Goal: Task Accomplishment & Management: Manage account settings

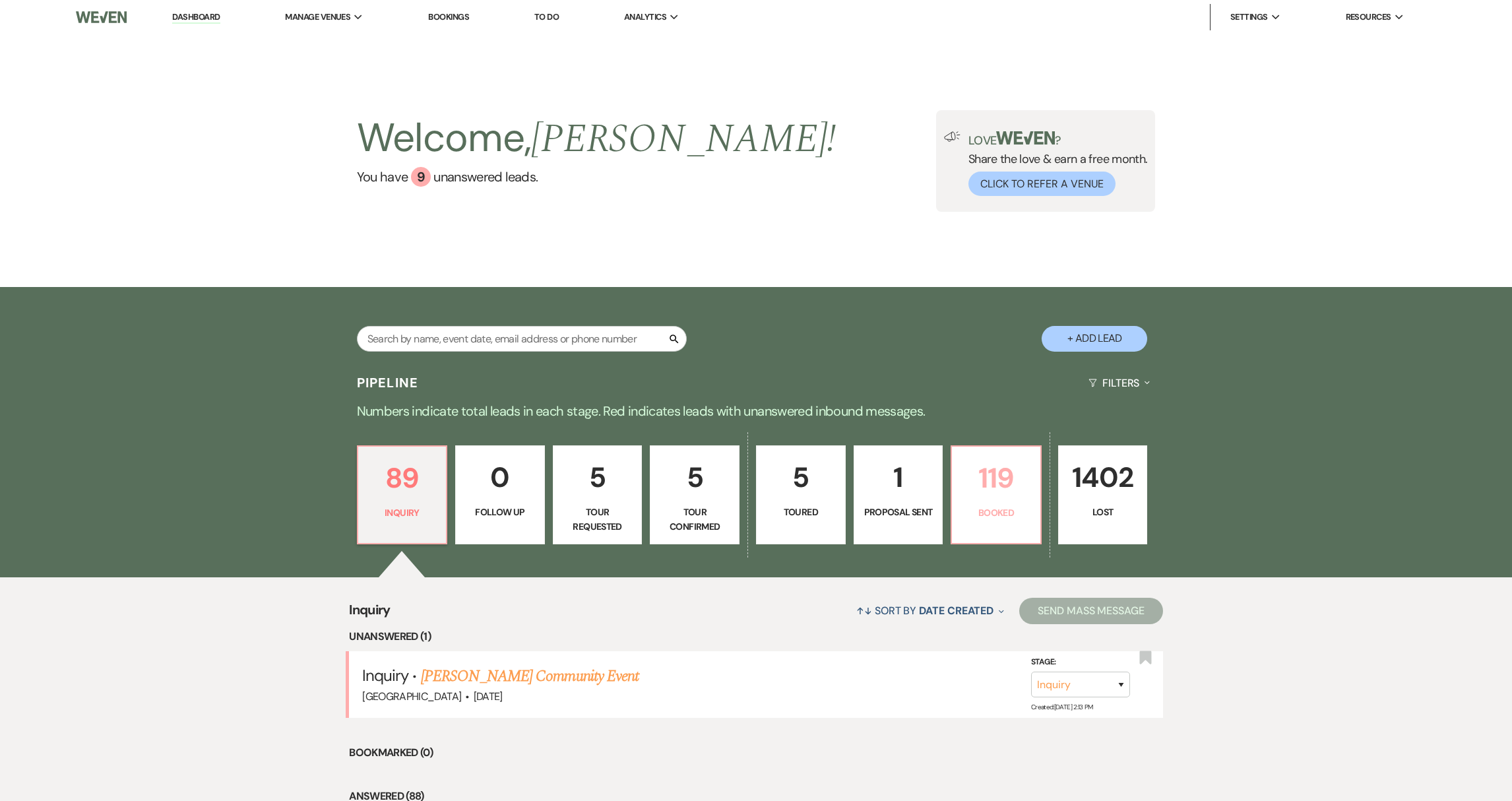
click at [1000, 491] on p "119" at bounding box center [996, 478] width 72 height 44
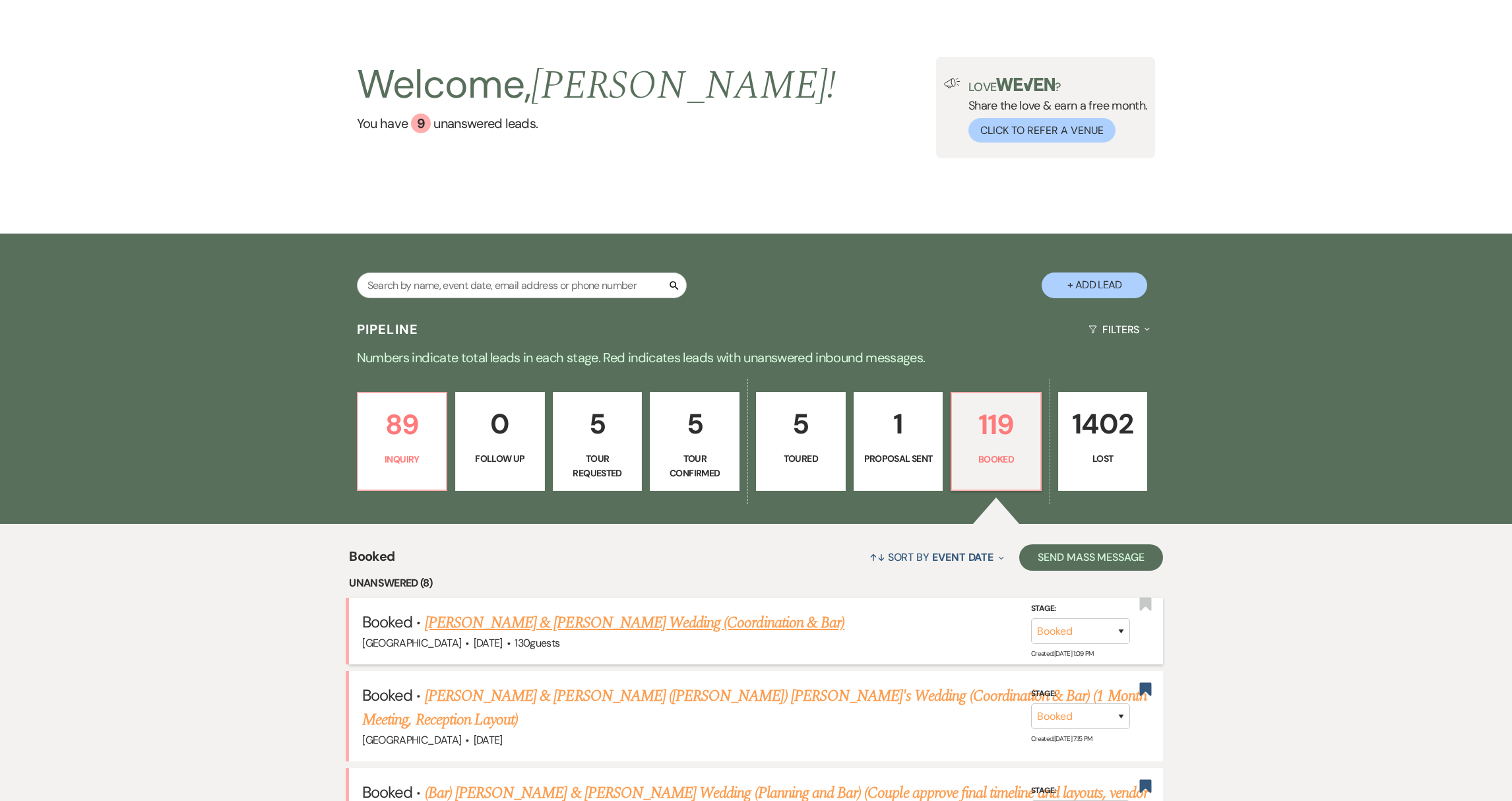
scroll to position [231, 0]
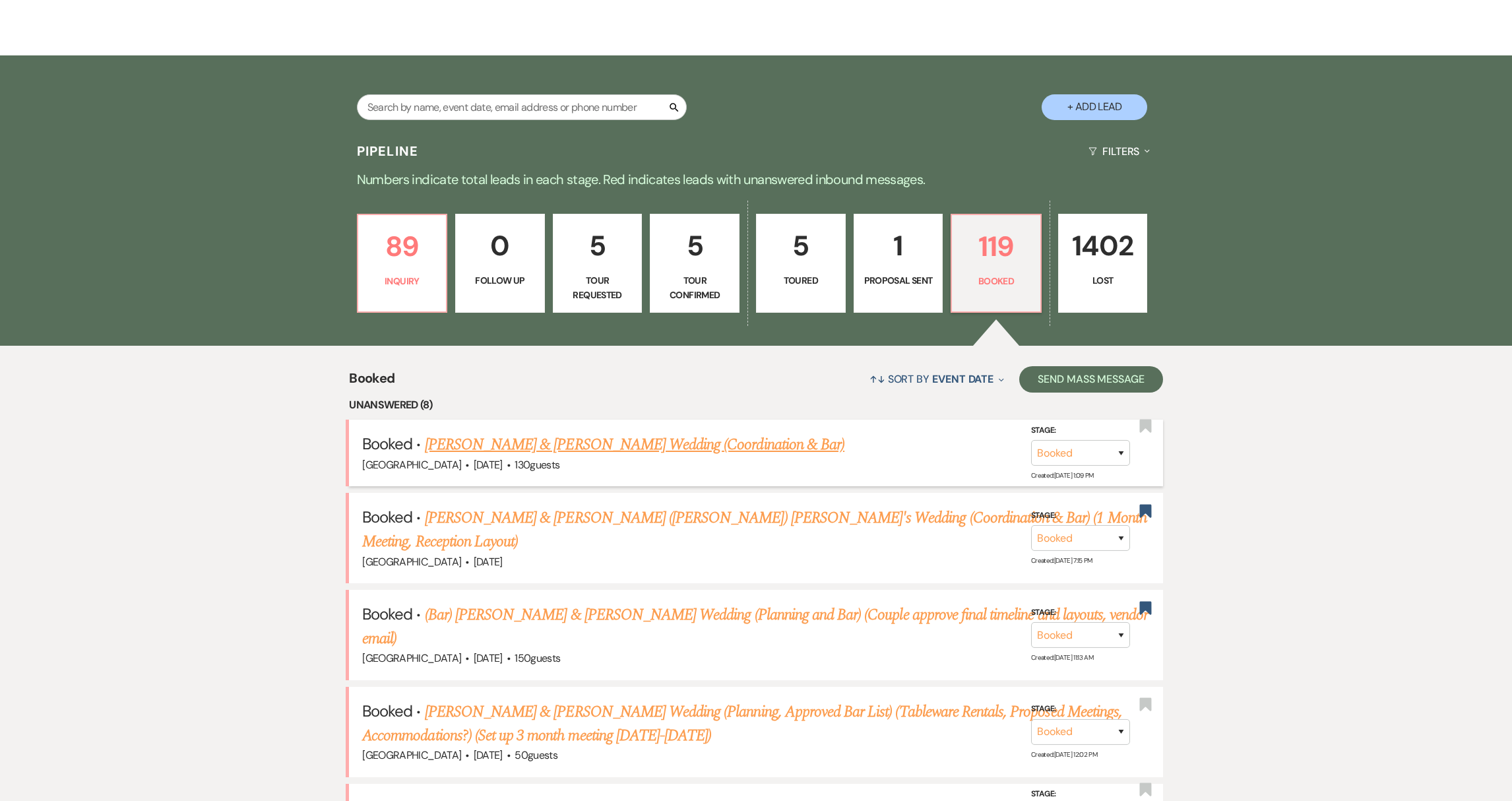
click at [471, 447] on link "[PERSON_NAME] & [PERSON_NAME] Wedding (Coordination & Bar)" at bounding box center [635, 445] width 419 height 24
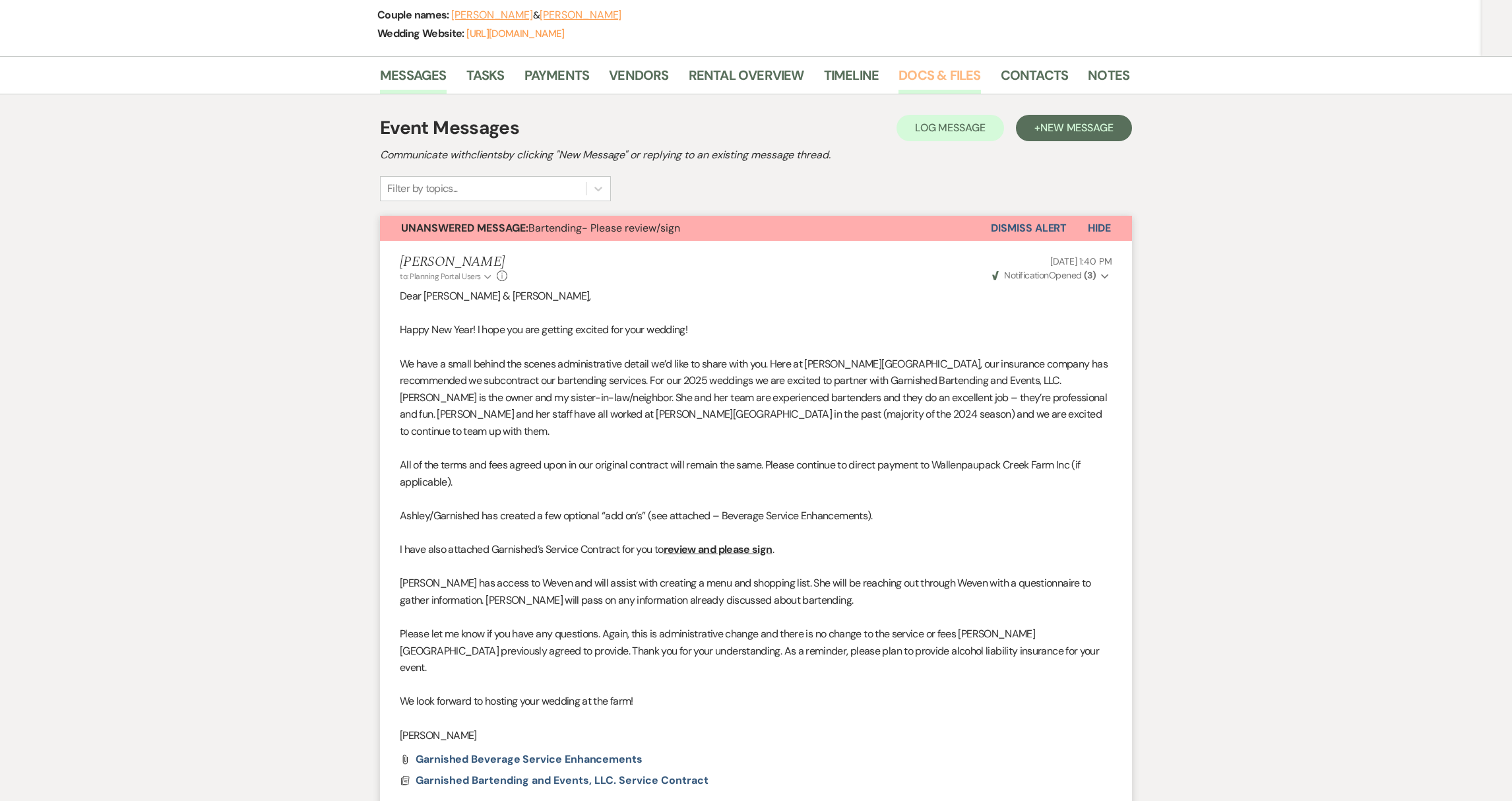
click at [956, 80] on link "Docs & Files" at bounding box center [939, 79] width 82 height 29
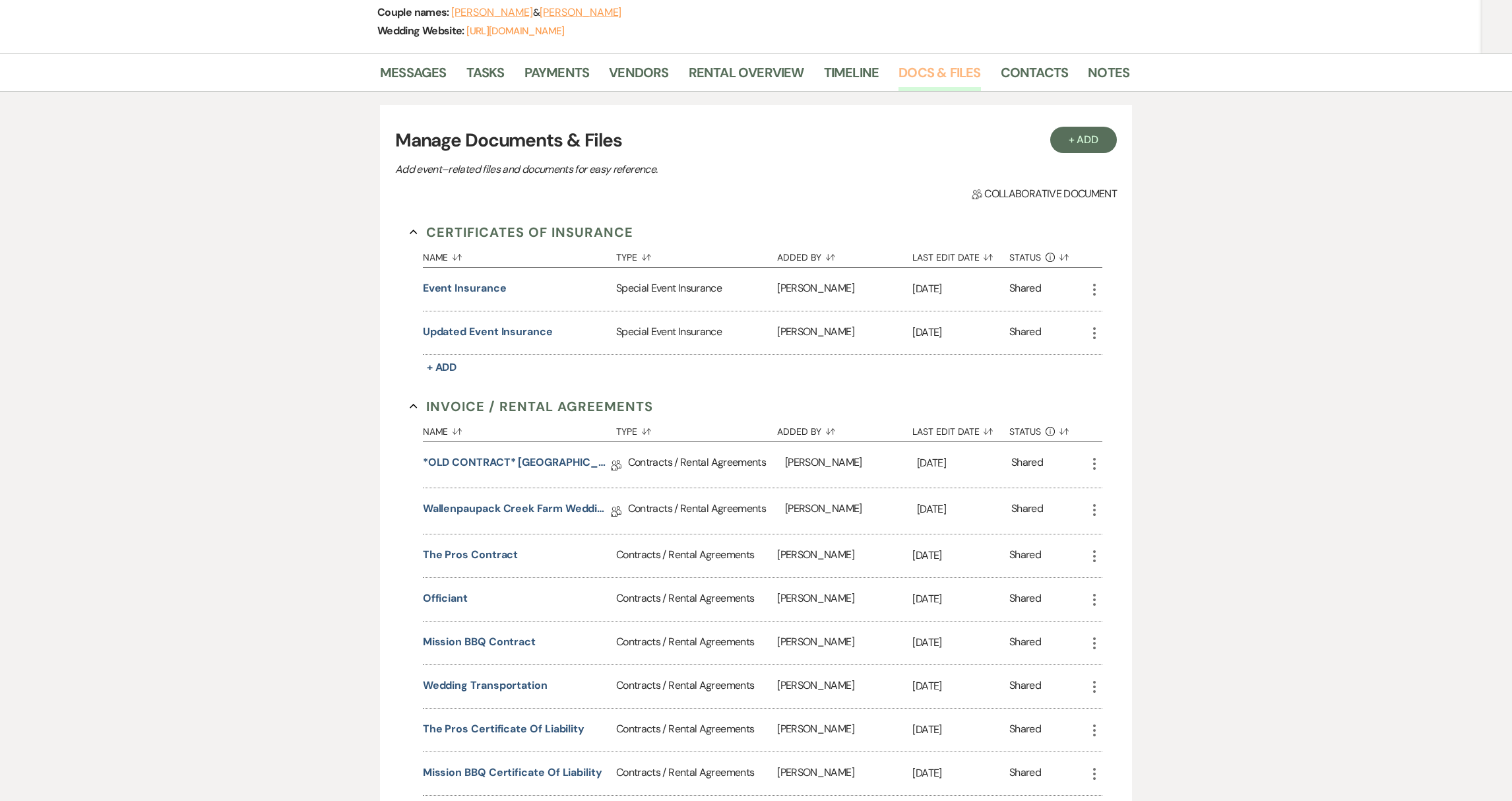
scroll to position [108, 0]
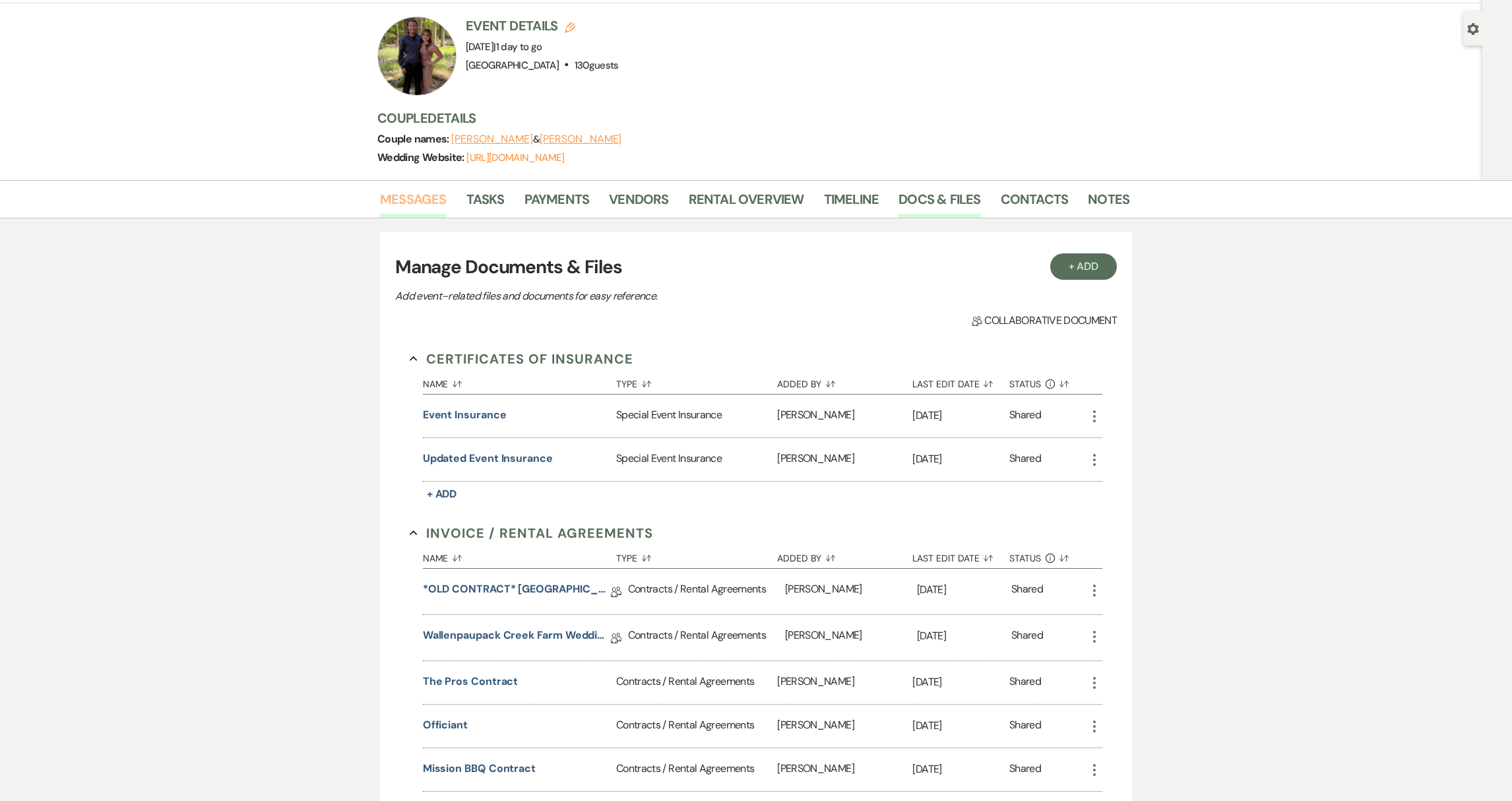
click at [431, 199] on link "Messages" at bounding box center [413, 203] width 66 height 29
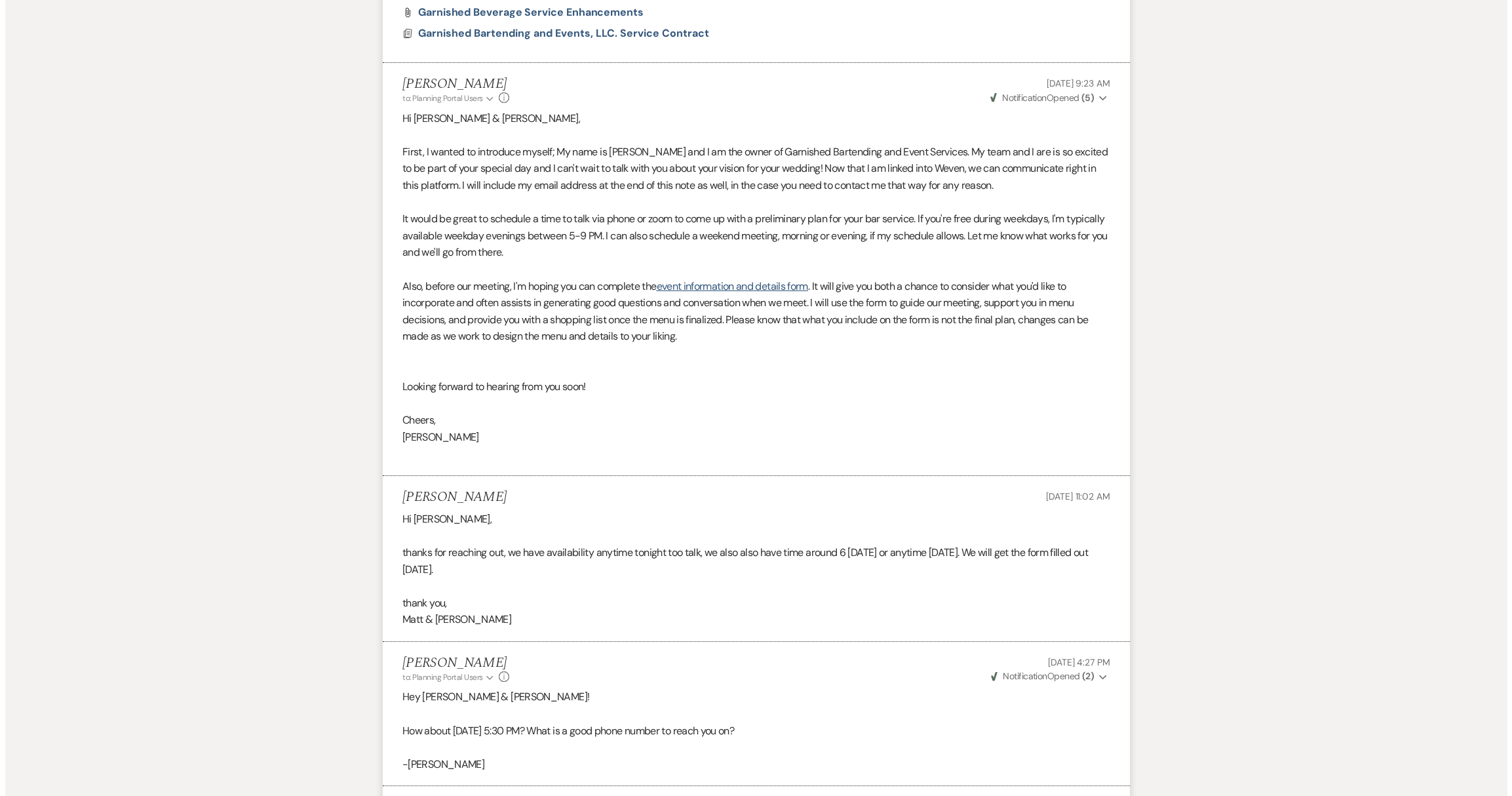
scroll to position [701, 0]
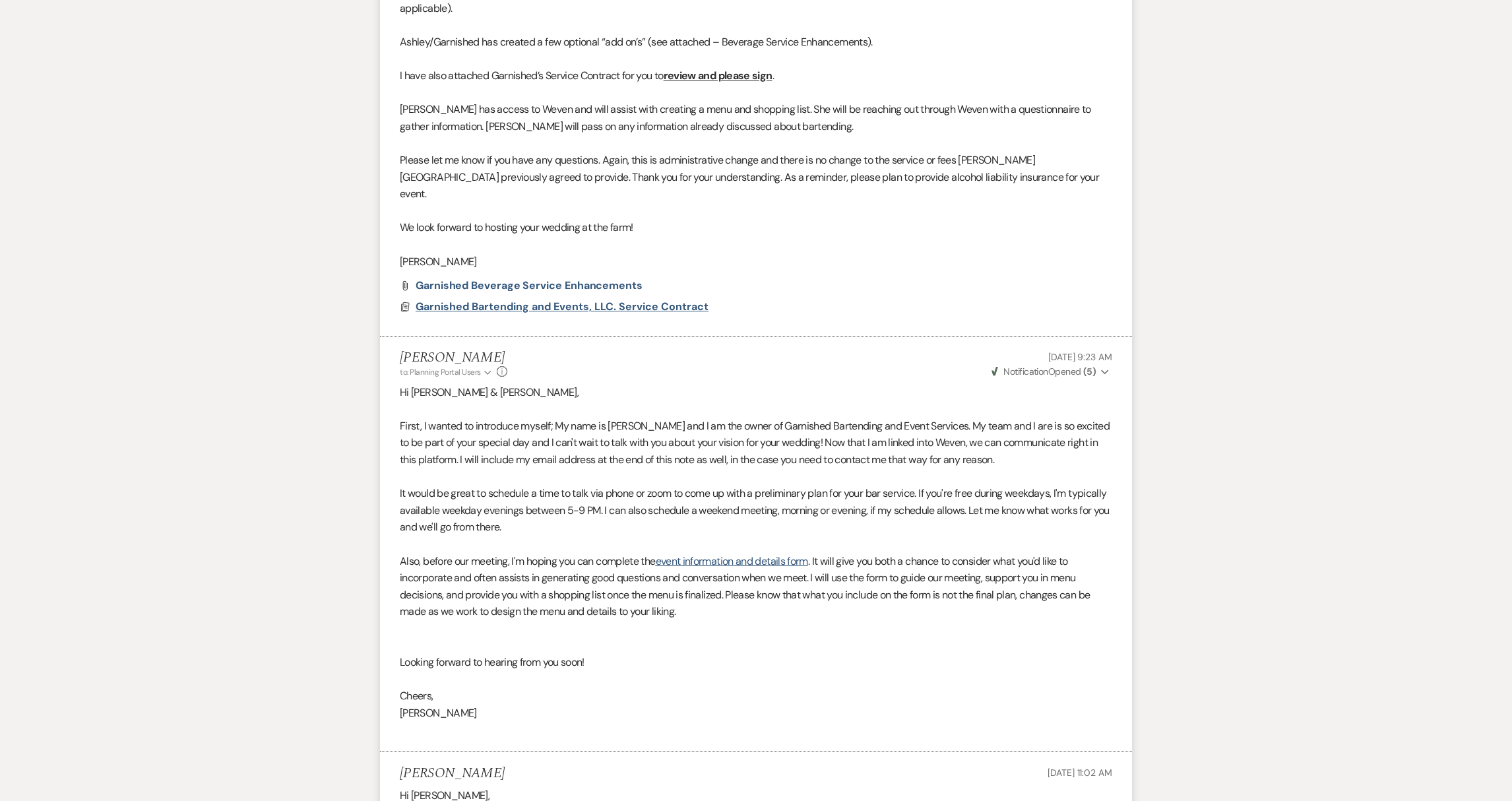
click at [519, 299] on span "Garnished Bartending and Events, LLC. Service Contract" at bounding box center [562, 306] width 293 height 14
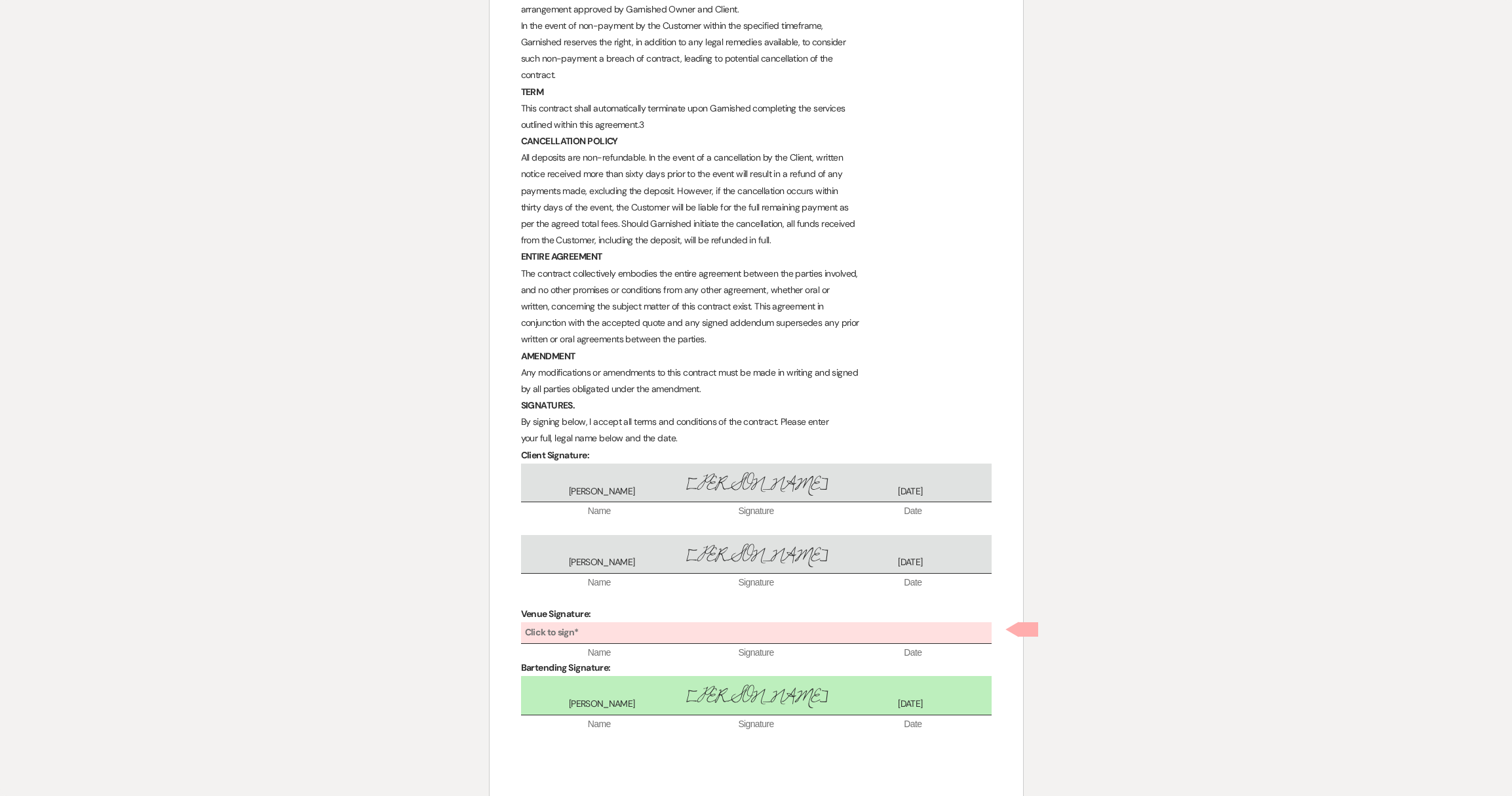
scroll to position [1323, 0]
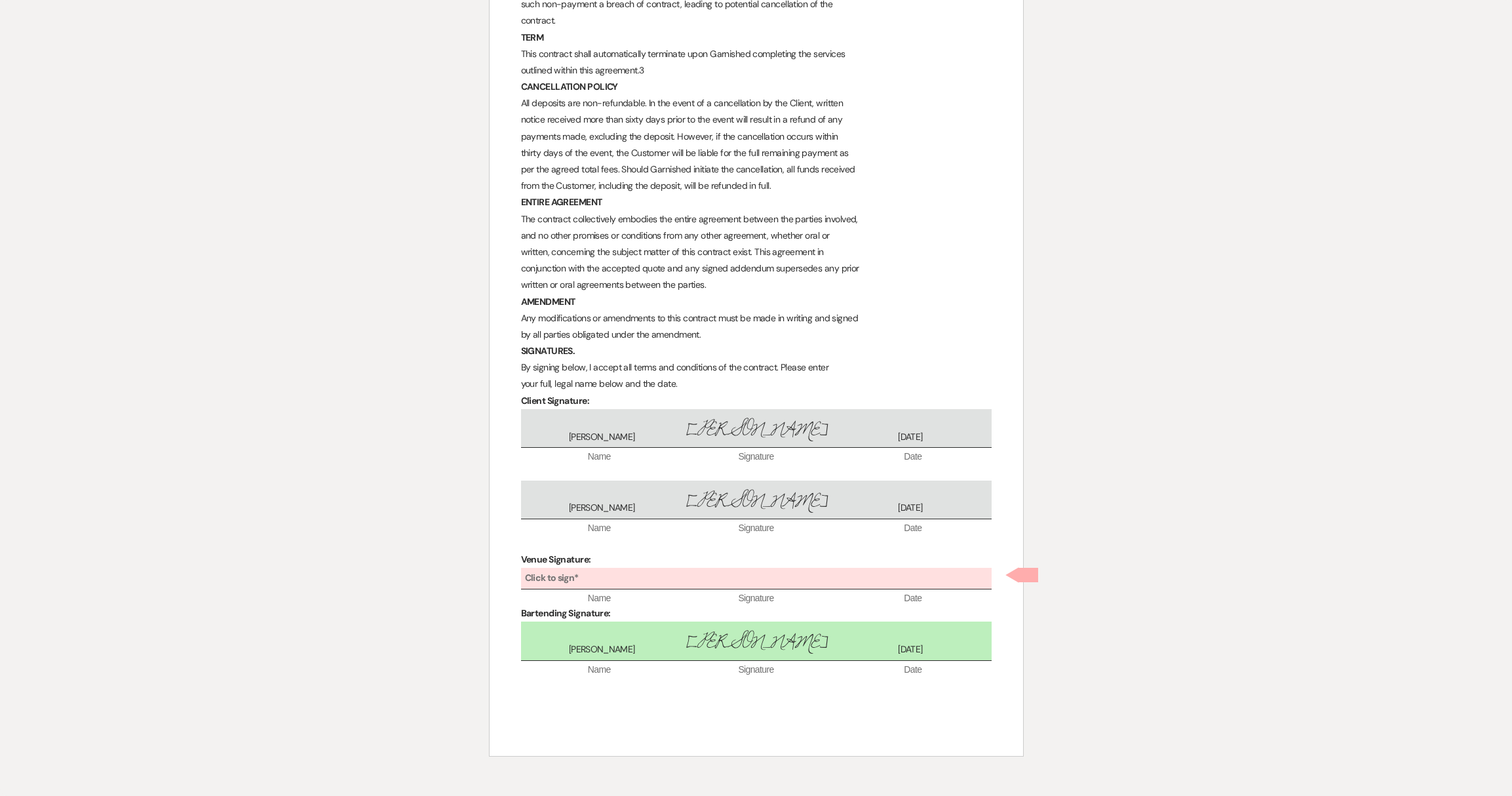
click at [584, 572] on div "Click to sign*" at bounding box center [756, 578] width 470 height 21
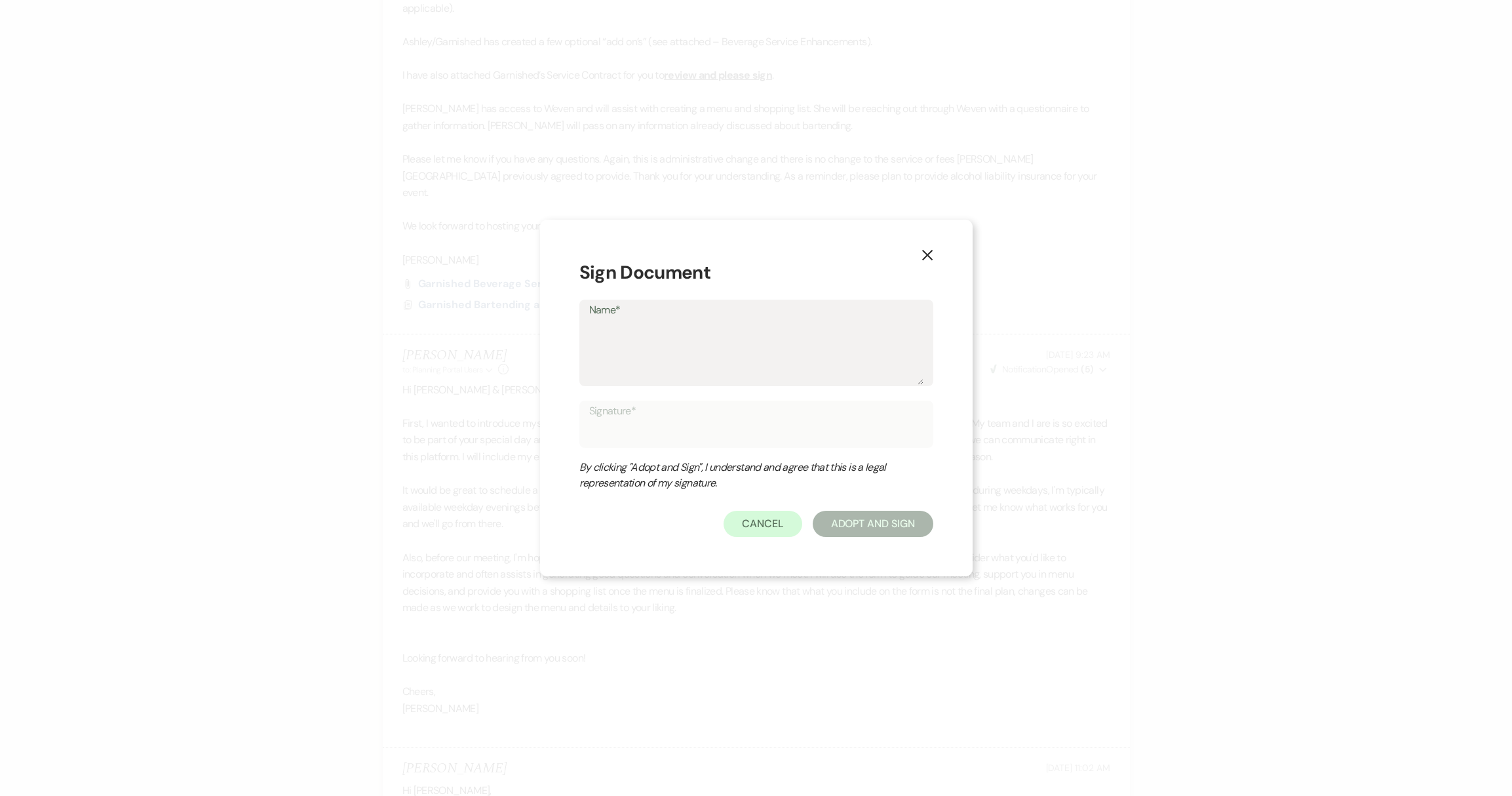
type textarea "K"
type input "K"
type textarea "Ke"
type input "Ke"
type textarea "Kel"
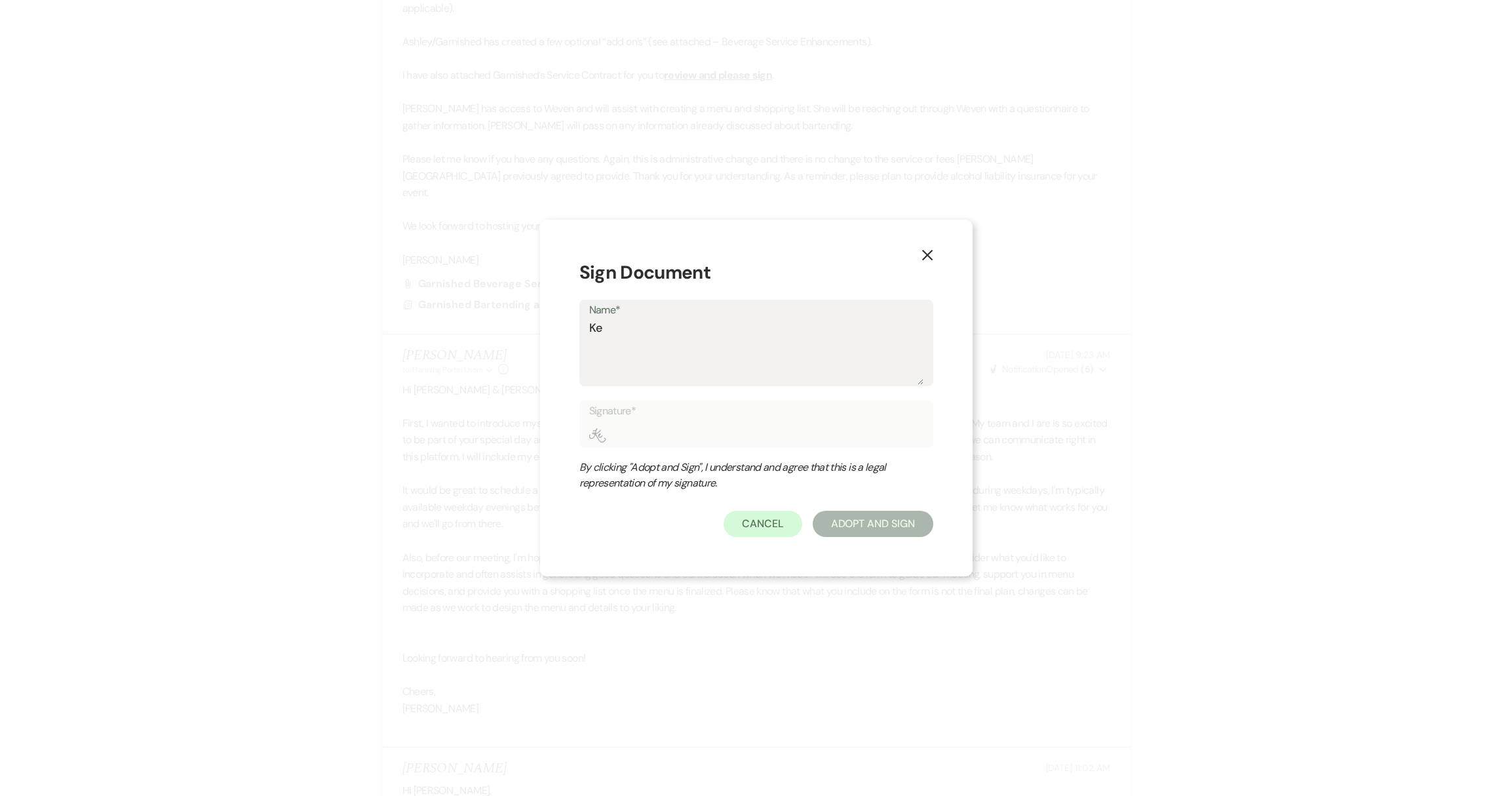
type input "Kel"
type textarea "[PERSON_NAME]"
type input "[PERSON_NAME]"
type textarea "[PERSON_NAME]"
type input "[PERSON_NAME]"
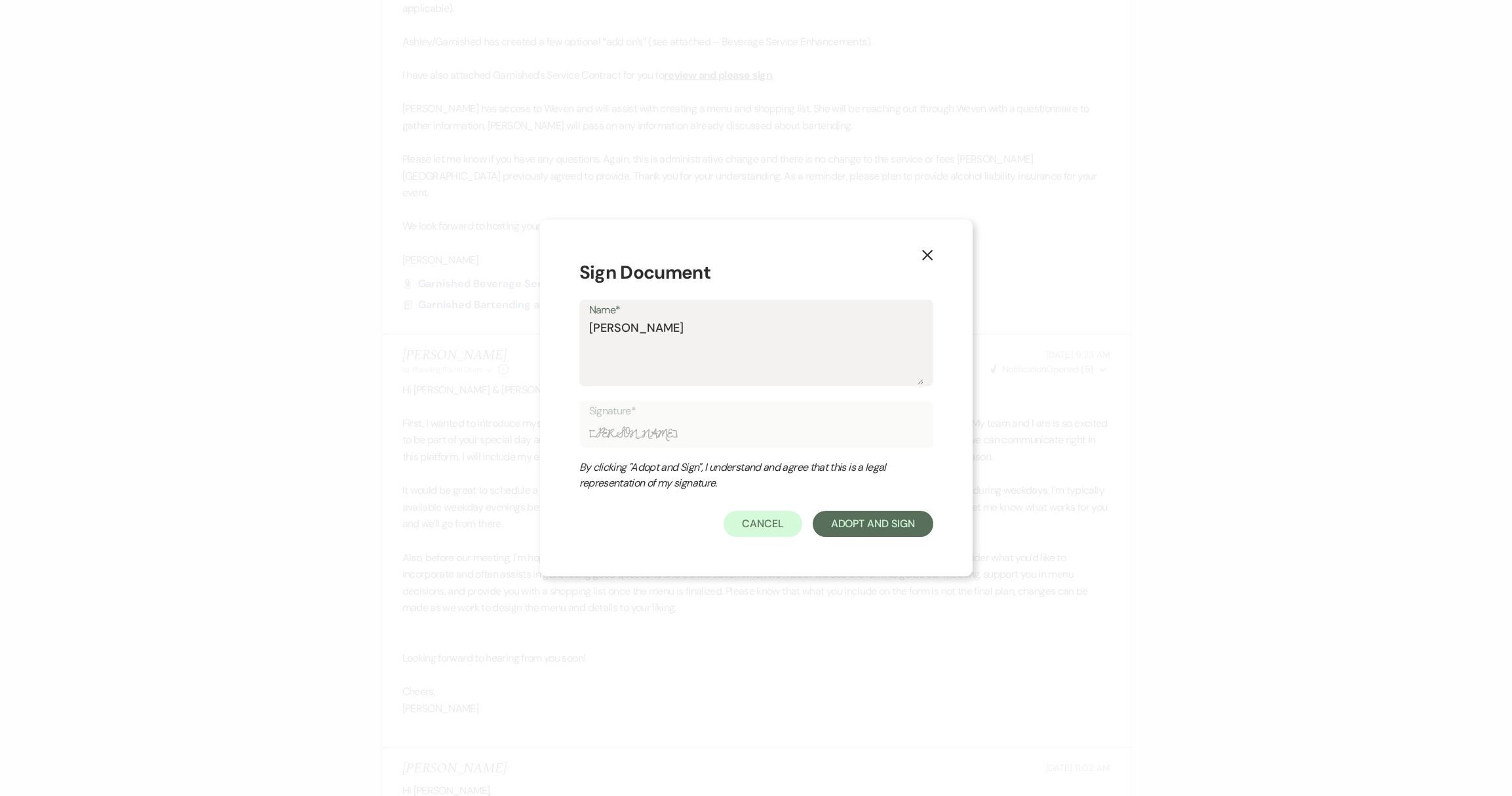
type textarea "[PERSON_NAME]"
type input "[PERSON_NAME]"
type textarea "[PERSON_NAME]"
type input "[PERSON_NAME]"
type textarea "[PERSON_NAME]"
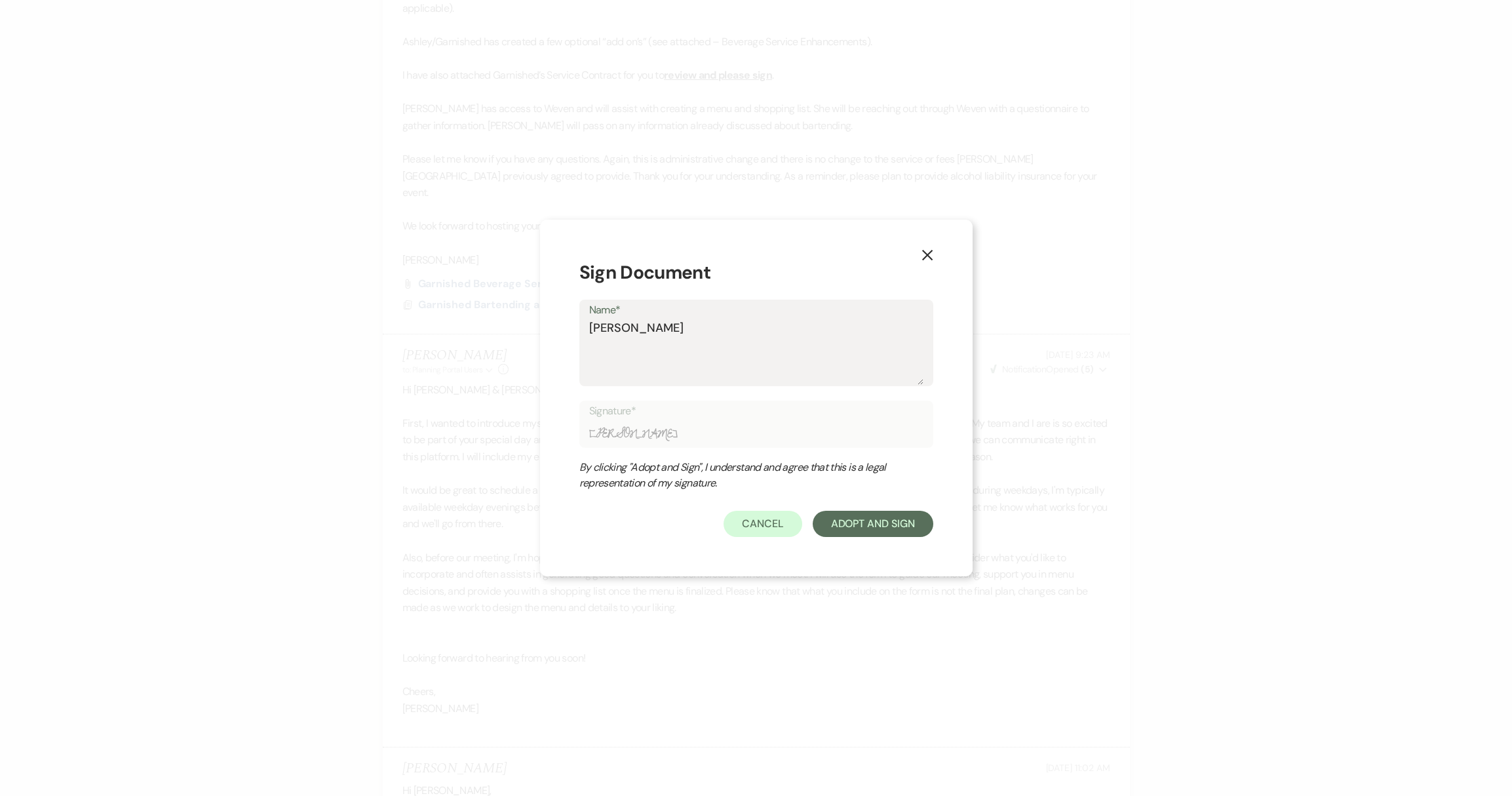
type input "[PERSON_NAME]"
type textarea "[PERSON_NAME]"
type input "[PERSON_NAME]"
type textarea "[PERSON_NAME]"
type input "[PERSON_NAME]"
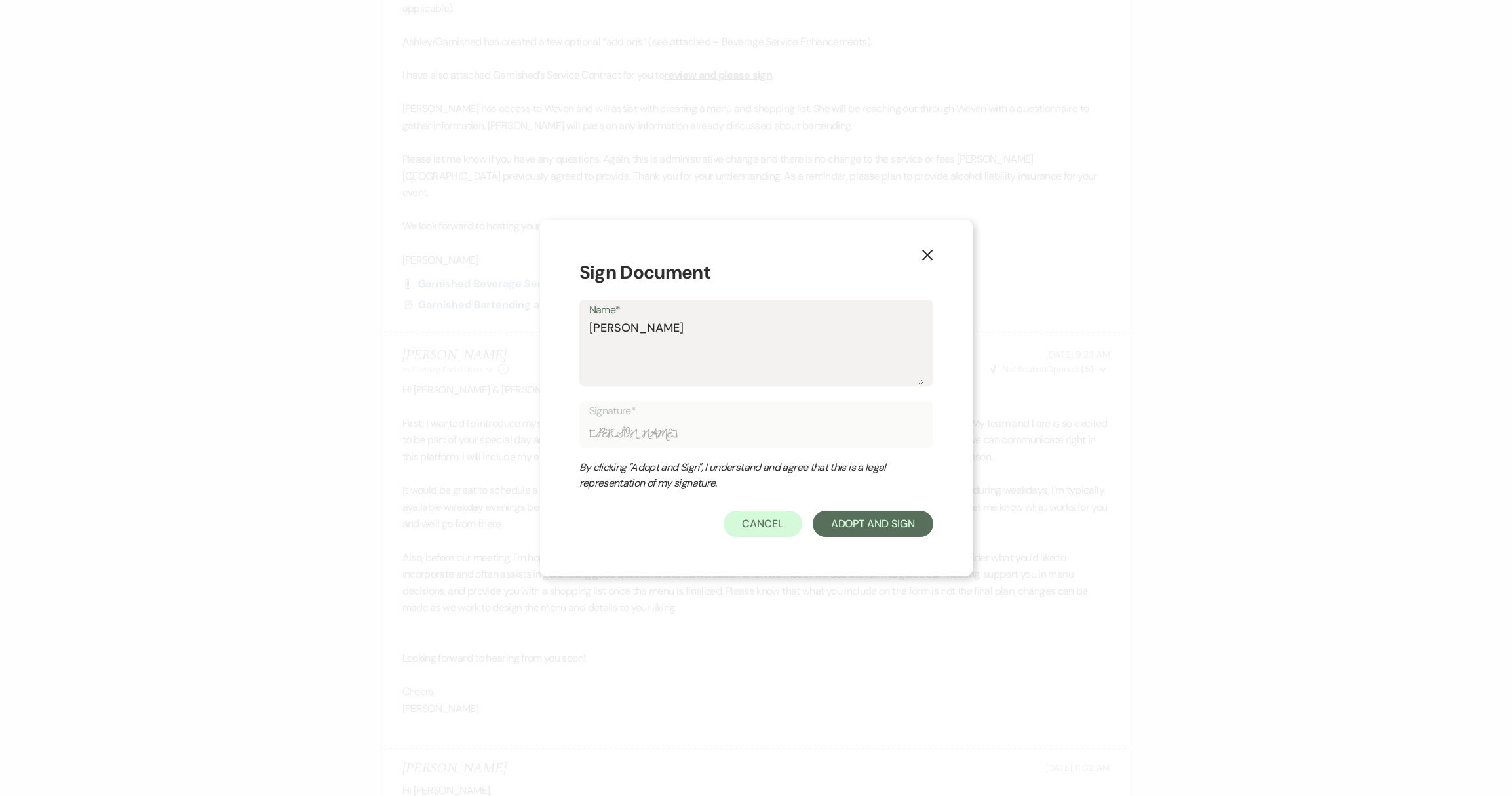
type textarea "[PERSON_NAME]"
type input "[PERSON_NAME]"
type textarea "[PERSON_NAME]"
type input "[PERSON_NAME]"
type textarea "[PERSON_NAME]"
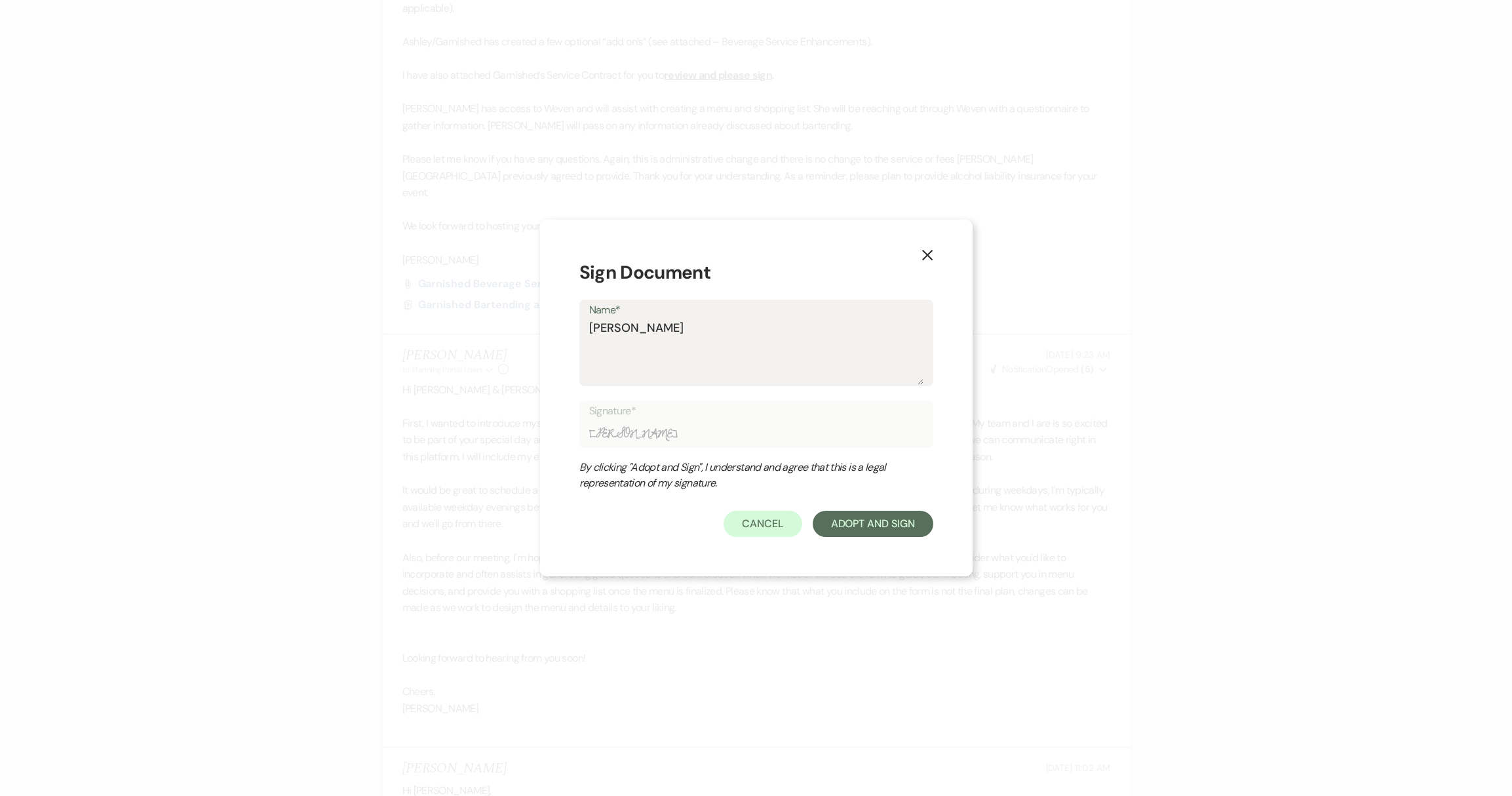
type input "[PERSON_NAME]"
type textarea "[PERSON_NAME]"
type input "[PERSON_NAME]"
type textarea "[PERSON_NAME]"
type input "[PERSON_NAME]"
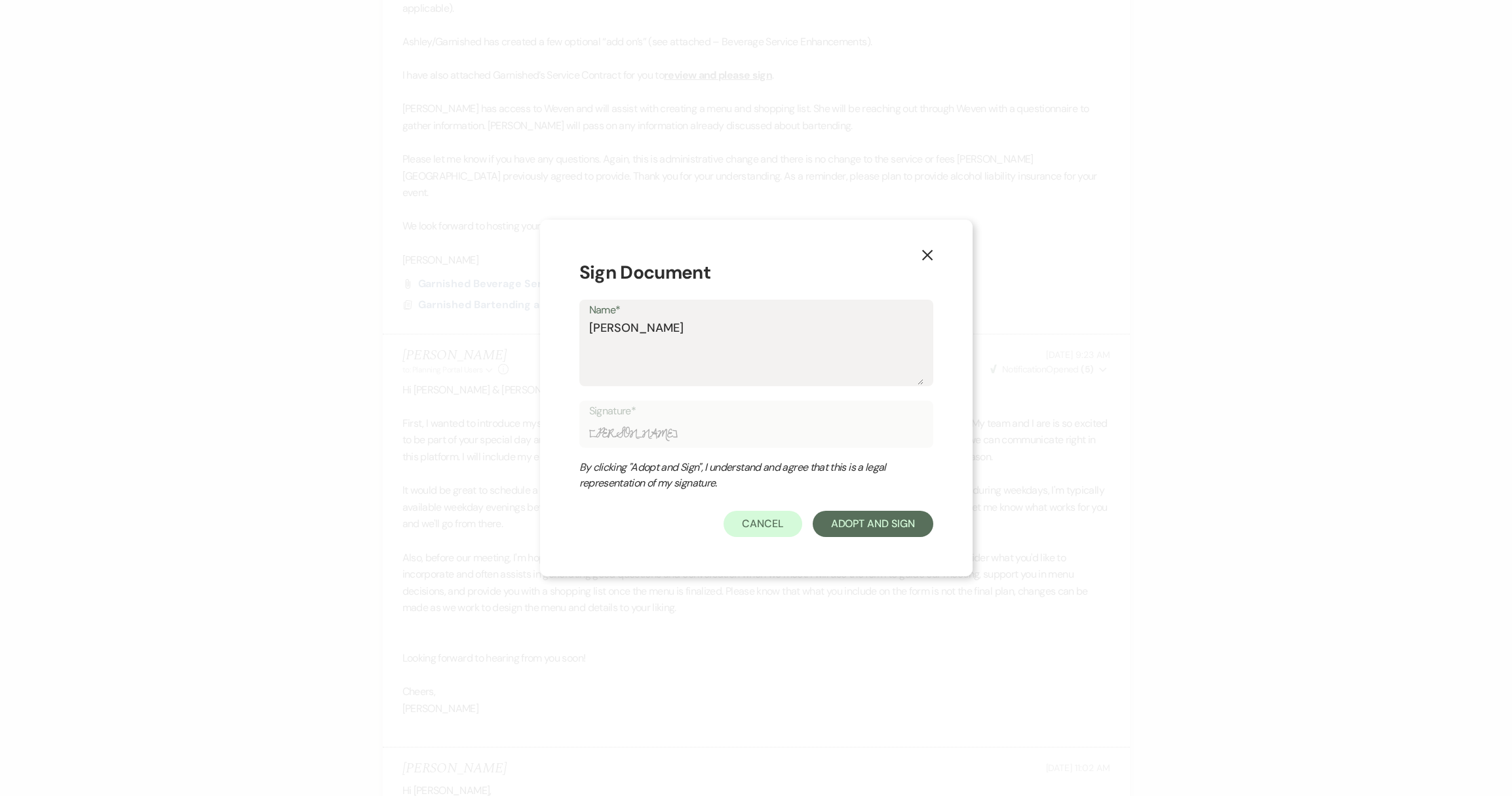
type textarea "[PERSON_NAME]"
type input "[PERSON_NAME]"
type textarea "[PERSON_NAME]"
type input "[PERSON_NAME]"
type textarea "[PERSON_NAME]"
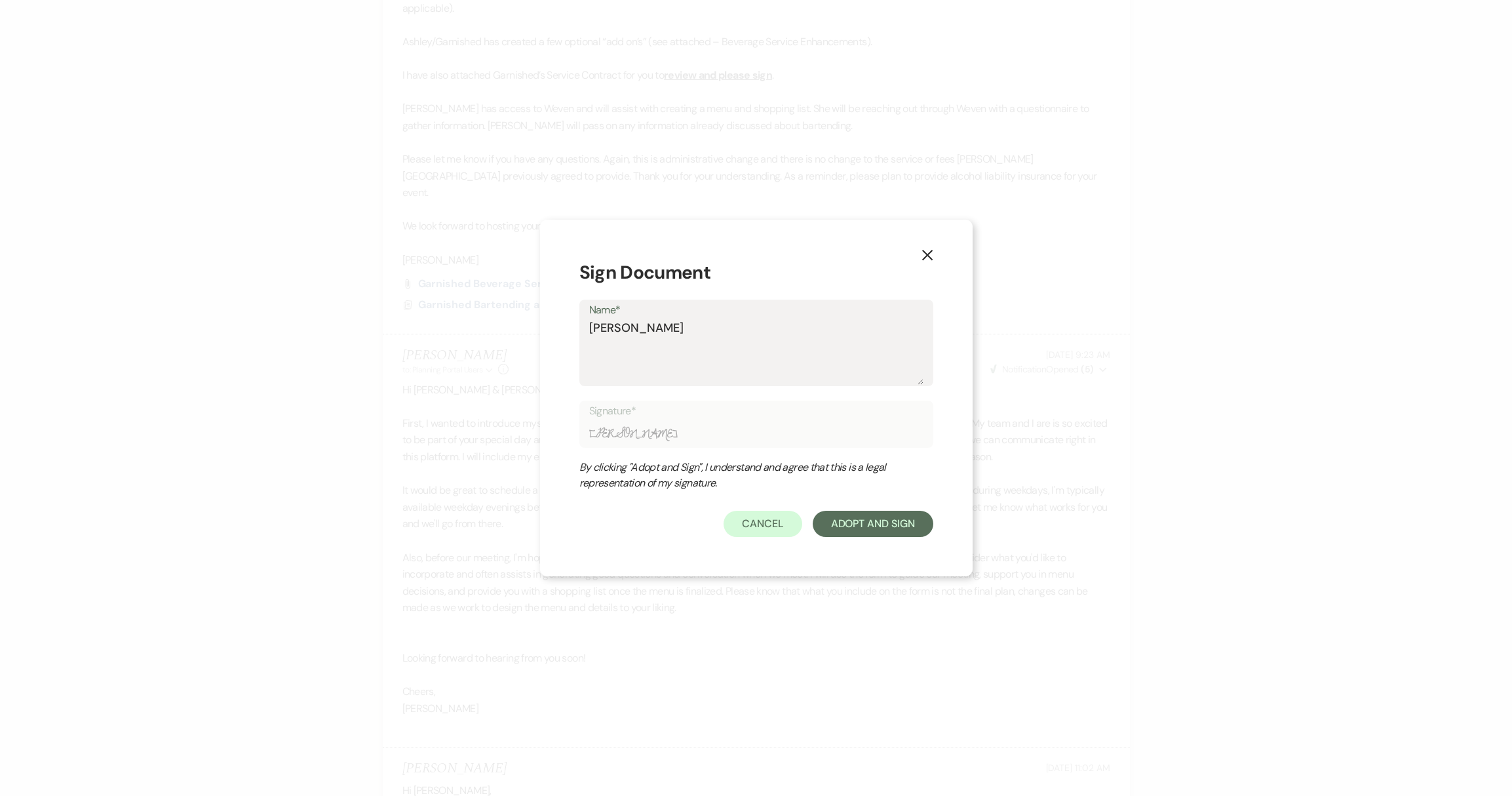
type input "[PERSON_NAME]"
type textarea "[PERSON_NAME]"
type input "[PERSON_NAME]"
type textarea "[PERSON_NAME]"
type input "[PERSON_NAME]"
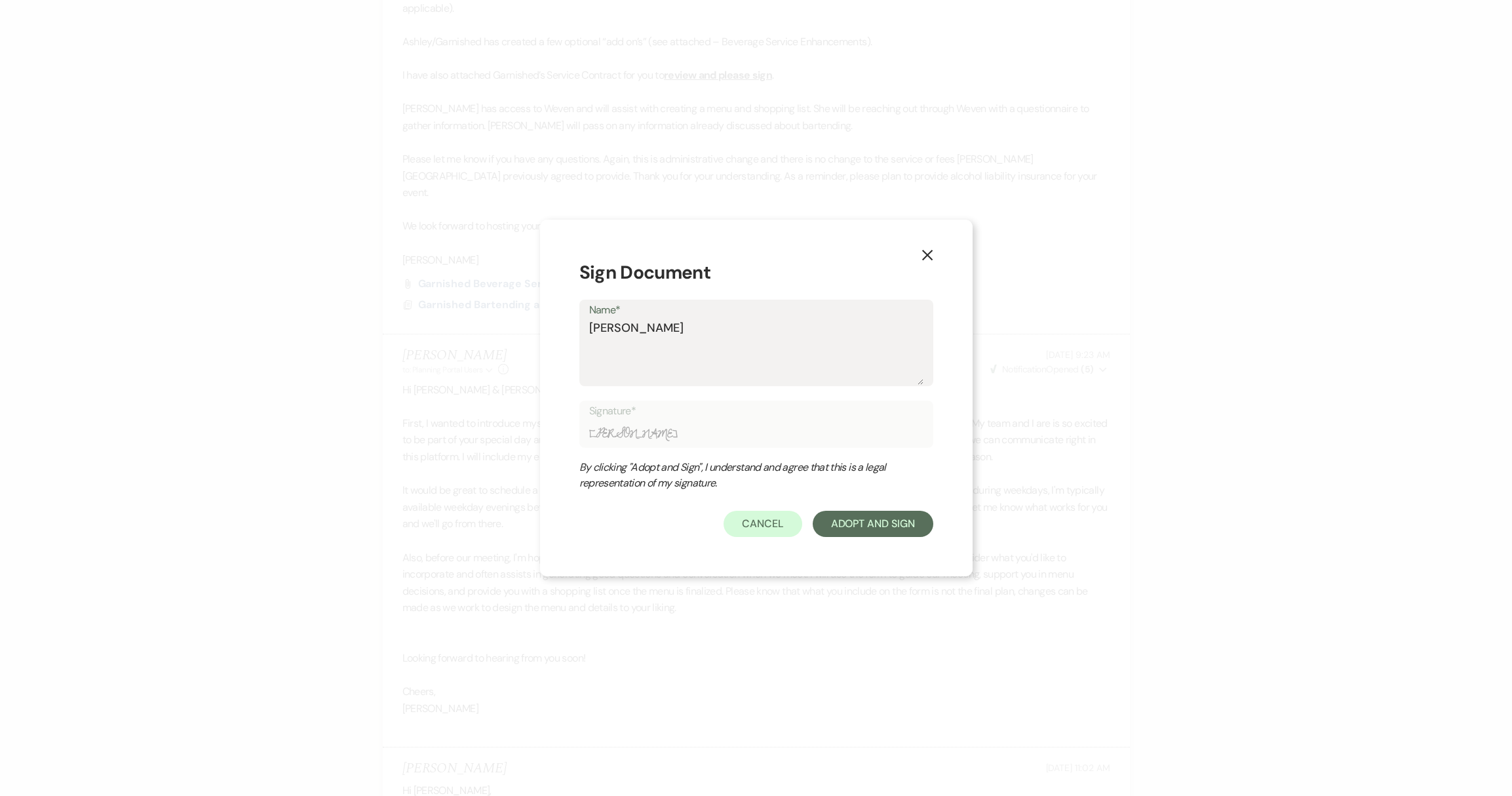
type textarea "[PERSON_NAME]"
type input "[PERSON_NAME]"
type textarea "[PERSON_NAME]"
type input "[PERSON_NAME]"
type textarea "[PERSON_NAME]"
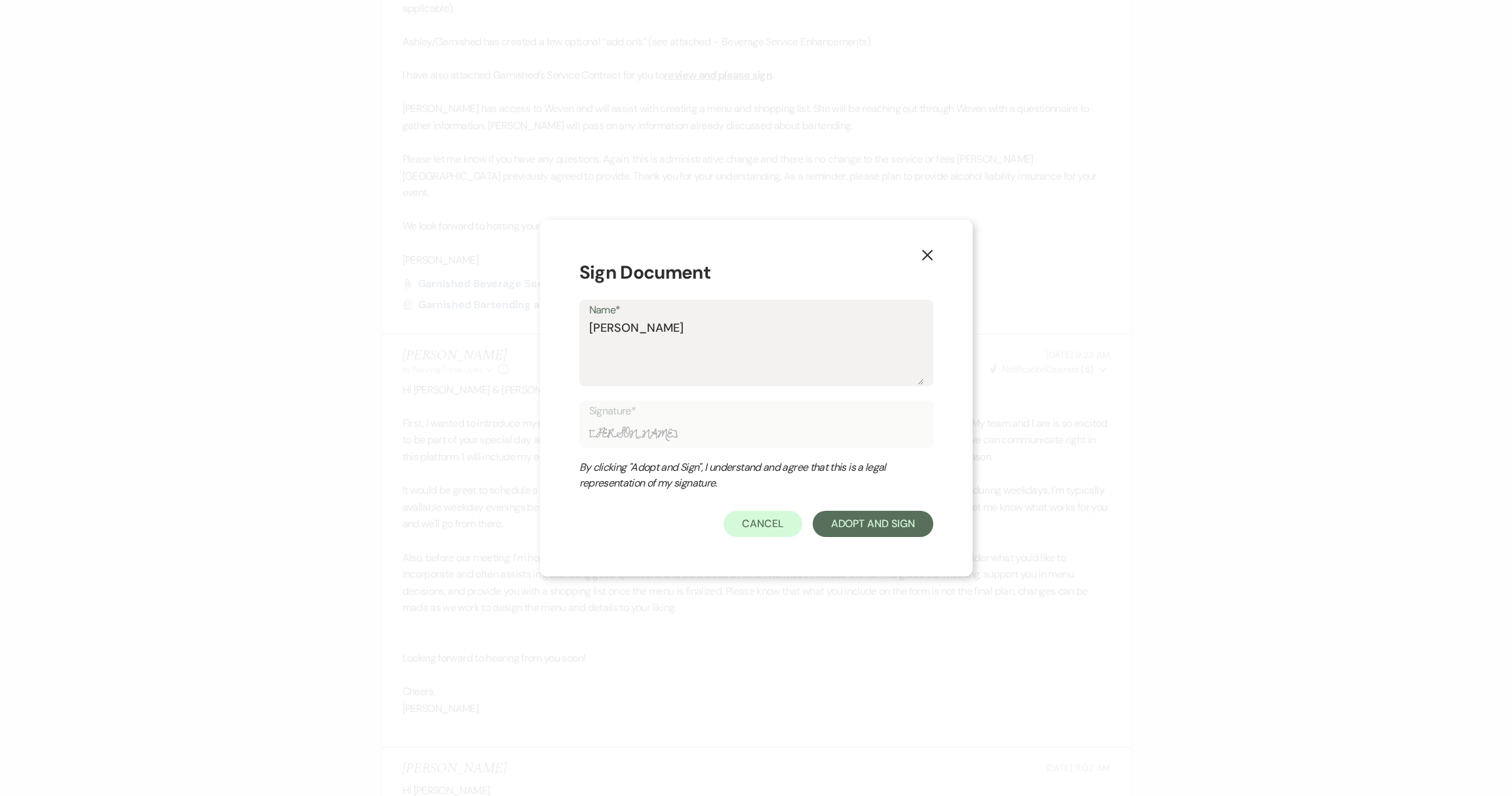
type input "[PERSON_NAME]"
type textarea "[PERSON_NAME]"
type input "[PERSON_NAME]"
type textarea "[PERSON_NAME]"
click at [864, 521] on button "Adopt And Sign" at bounding box center [872, 524] width 121 height 27
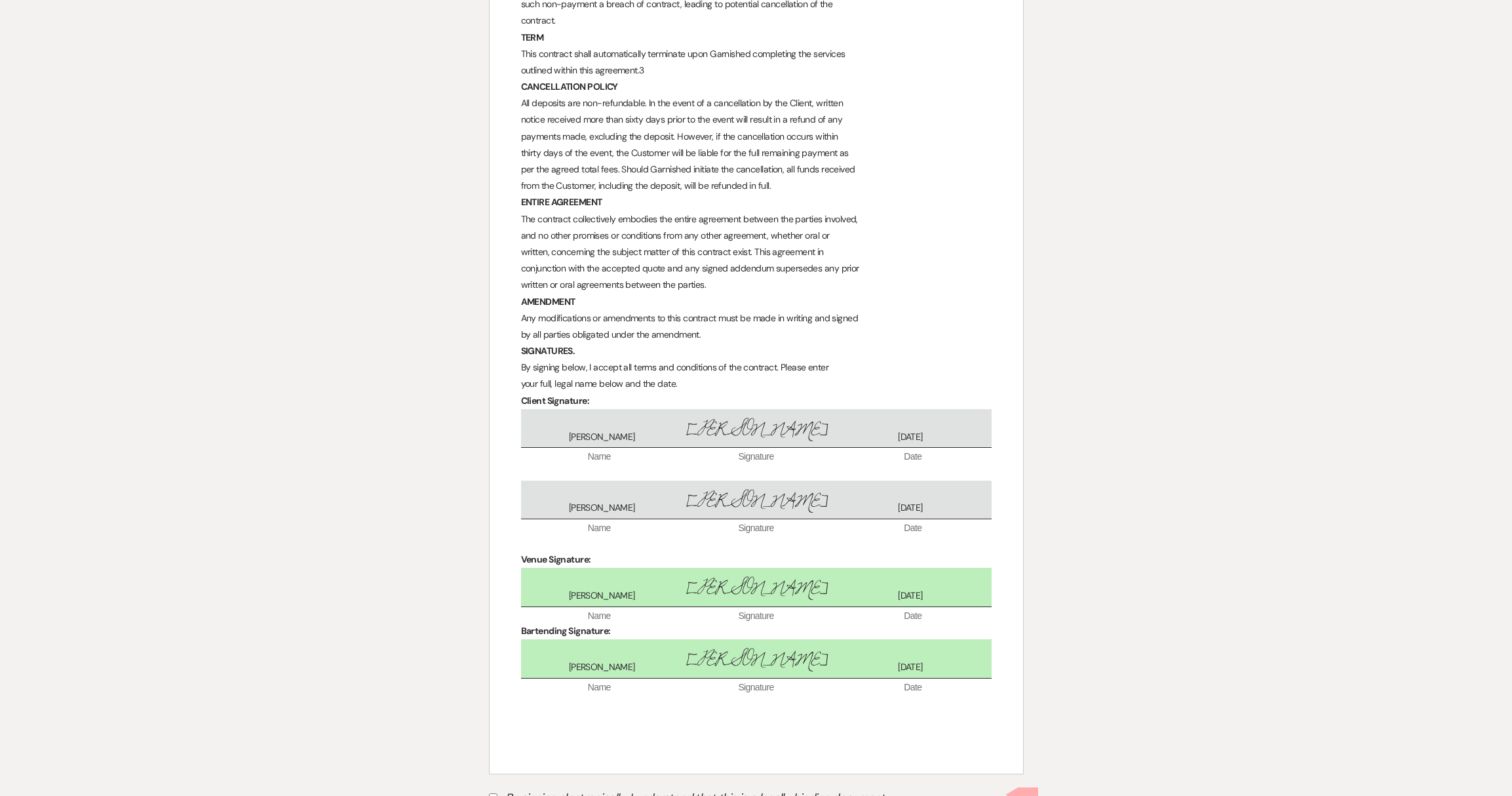
scroll to position [1379, 0]
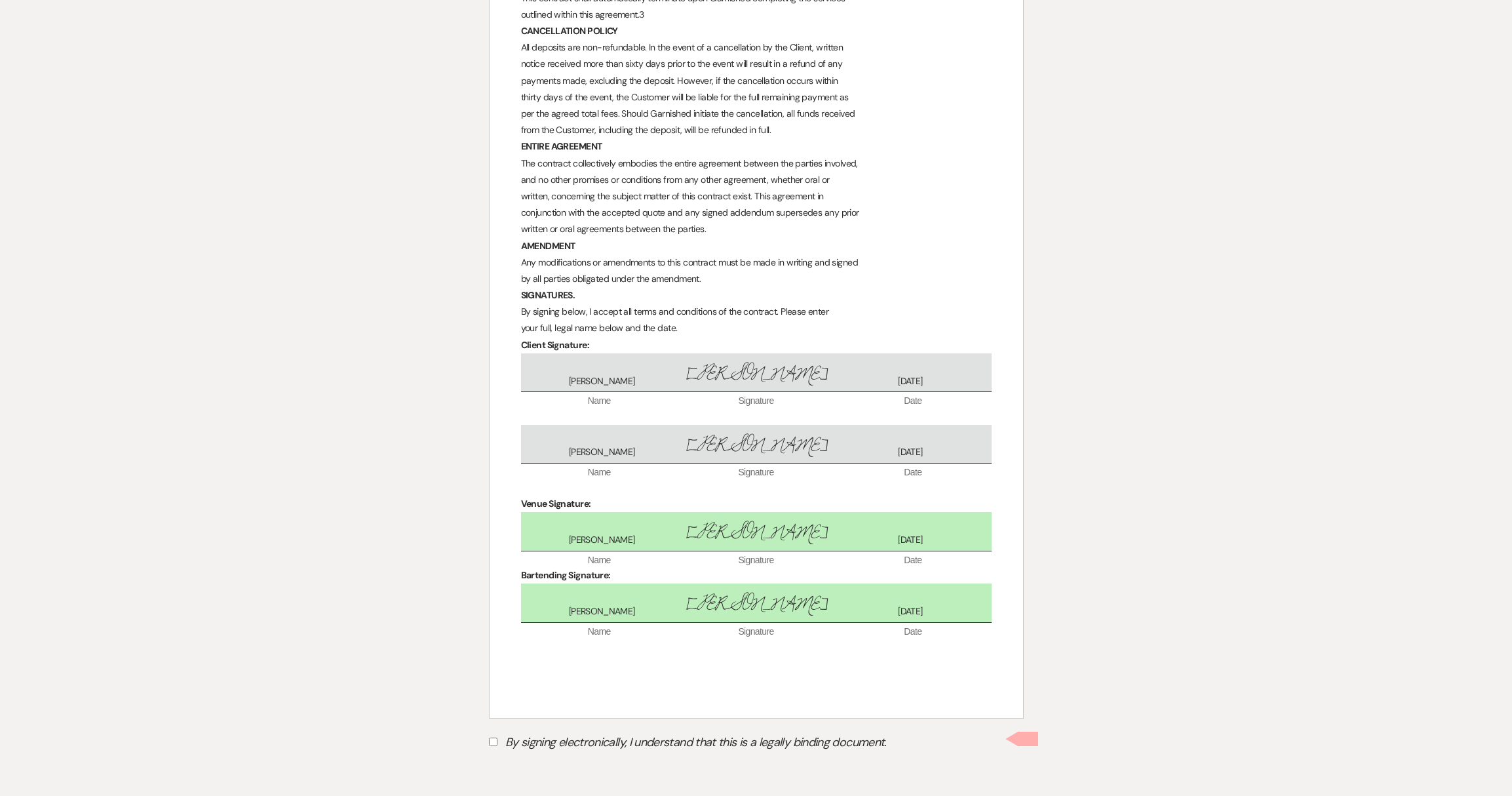
click at [493, 740] on input "By signing electronically, I understand that this is a legally binding document." at bounding box center [493, 741] width 9 height 9
checkbox input "true"
click at [513, 776] on button "Submit" at bounding box center [535, 775] width 92 height 24
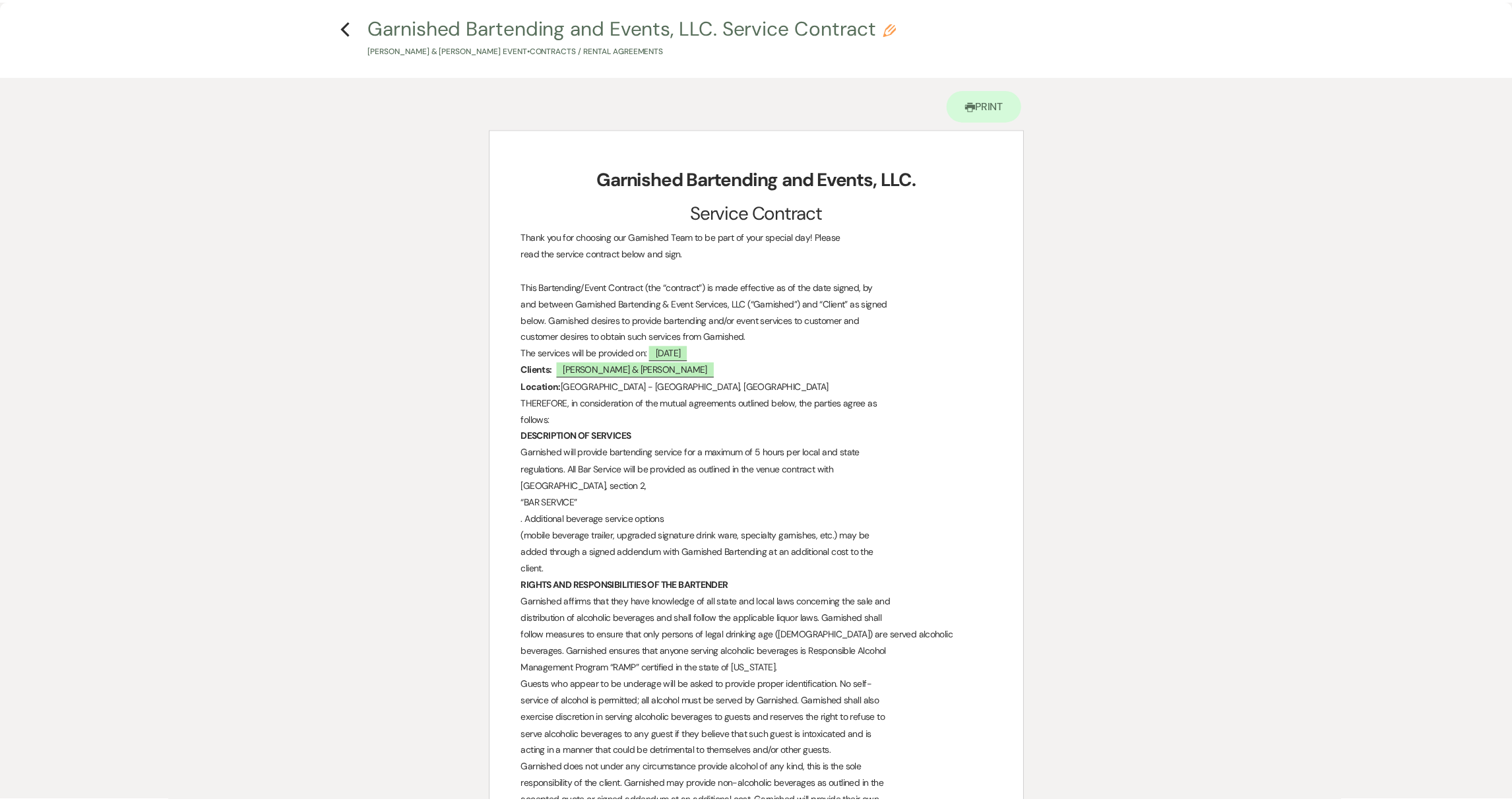
scroll to position [0, 0]
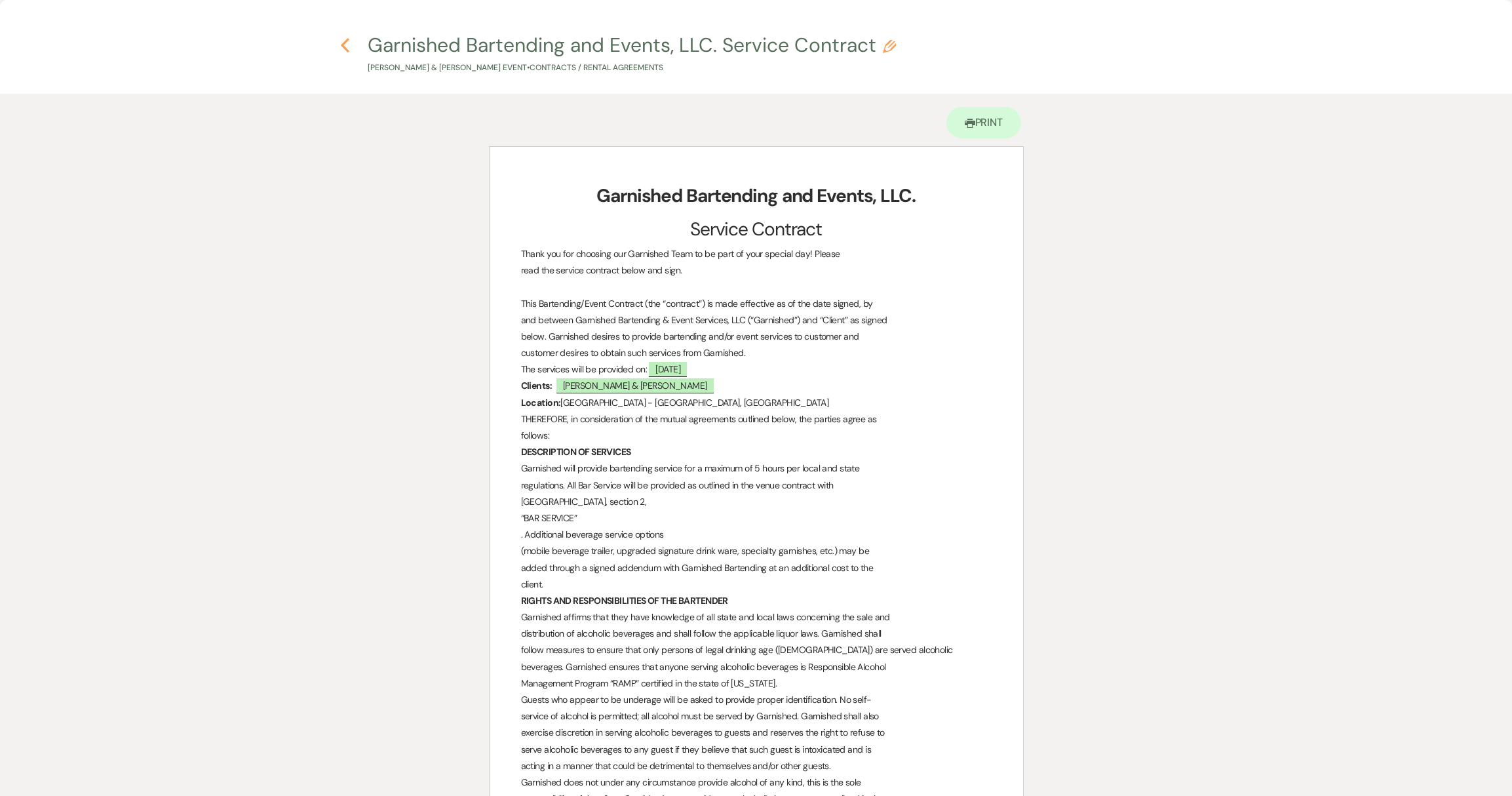
click at [344, 45] on icon "Previous" at bounding box center [344, 45] width 9 height 15
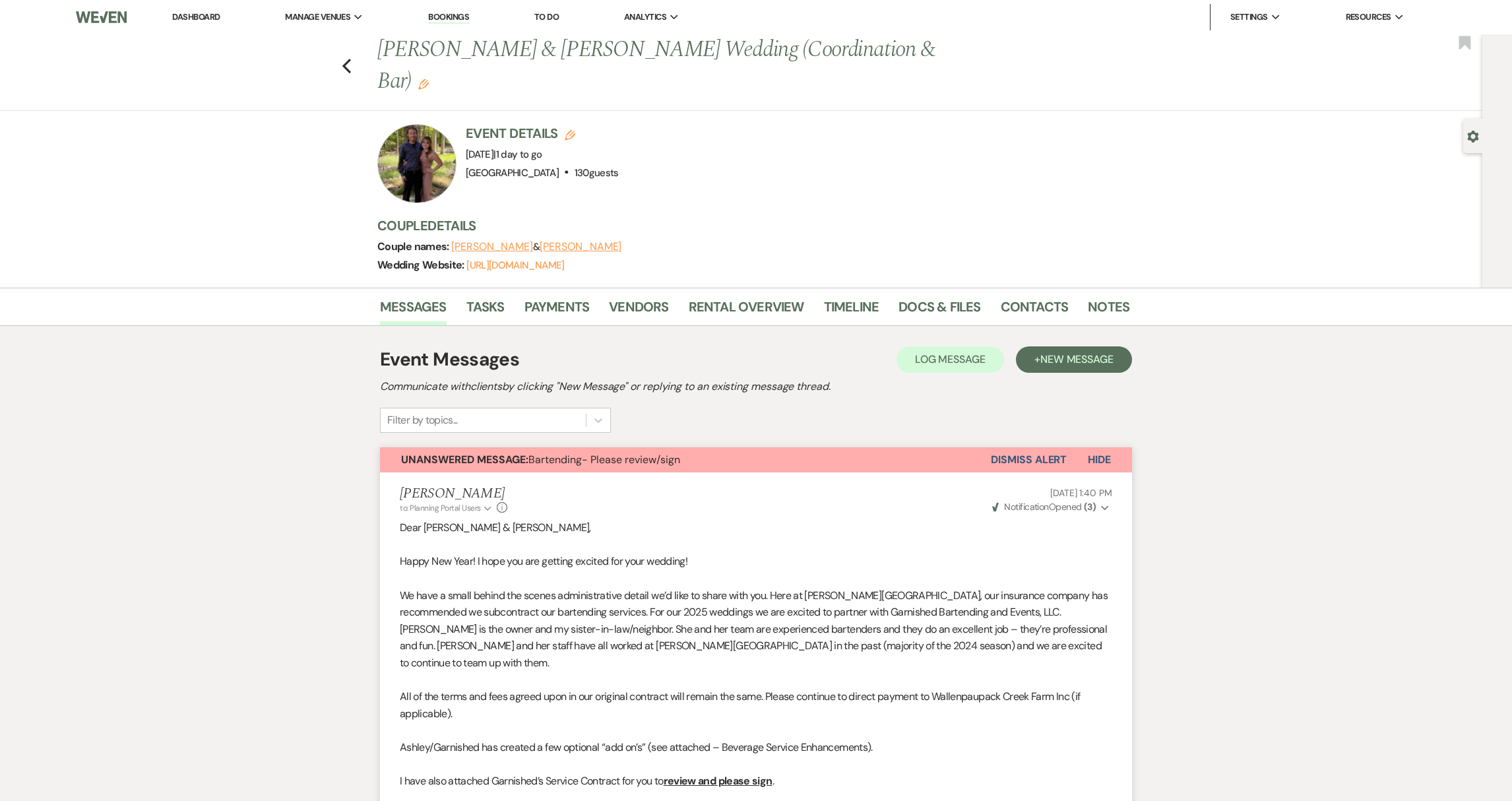
click at [206, 14] on link "Dashboard" at bounding box center [196, 16] width 47 height 11
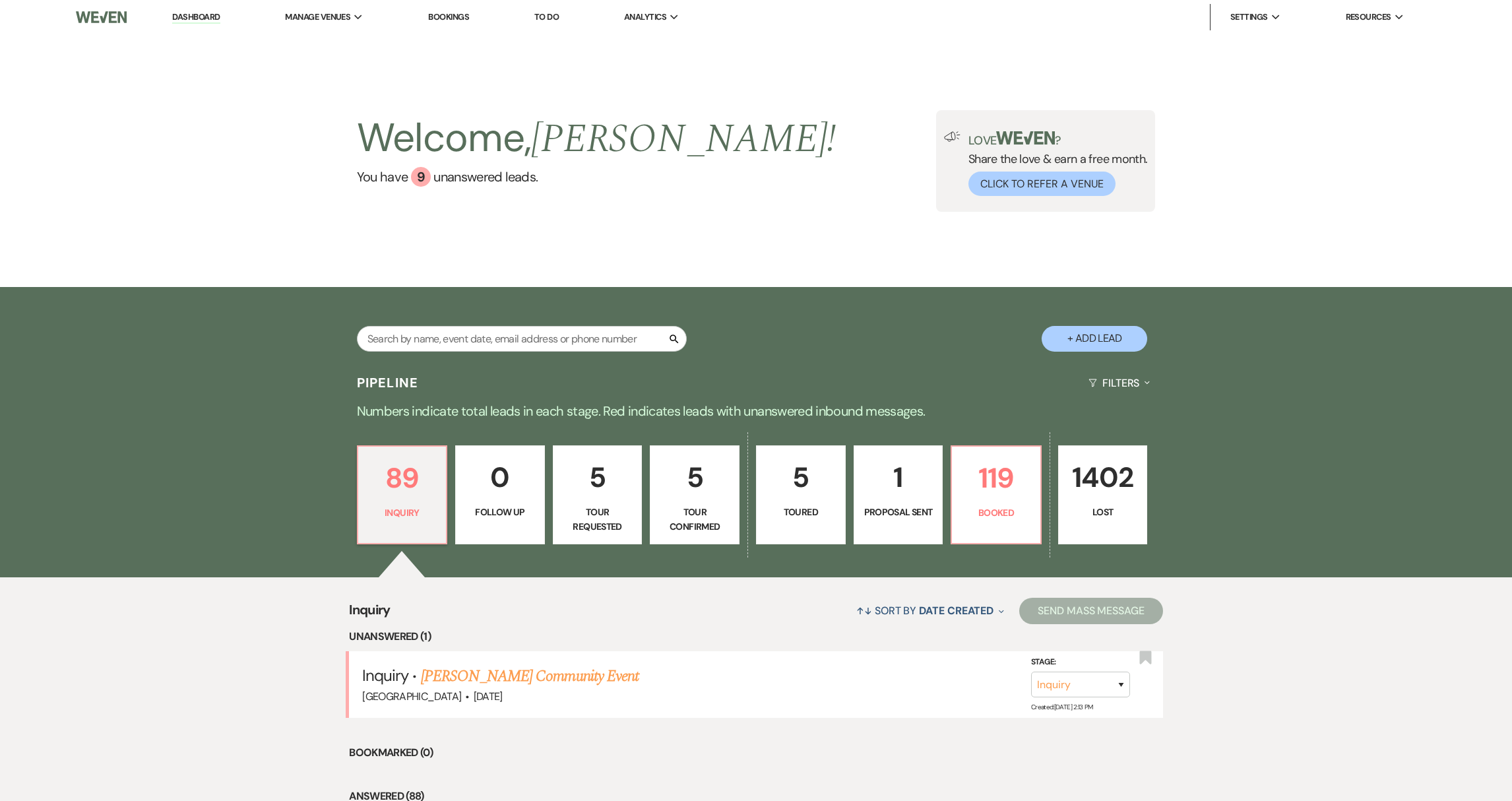
click at [1076, 332] on button "+ Add Lead" at bounding box center [1095, 339] width 105 height 26
select select "539"
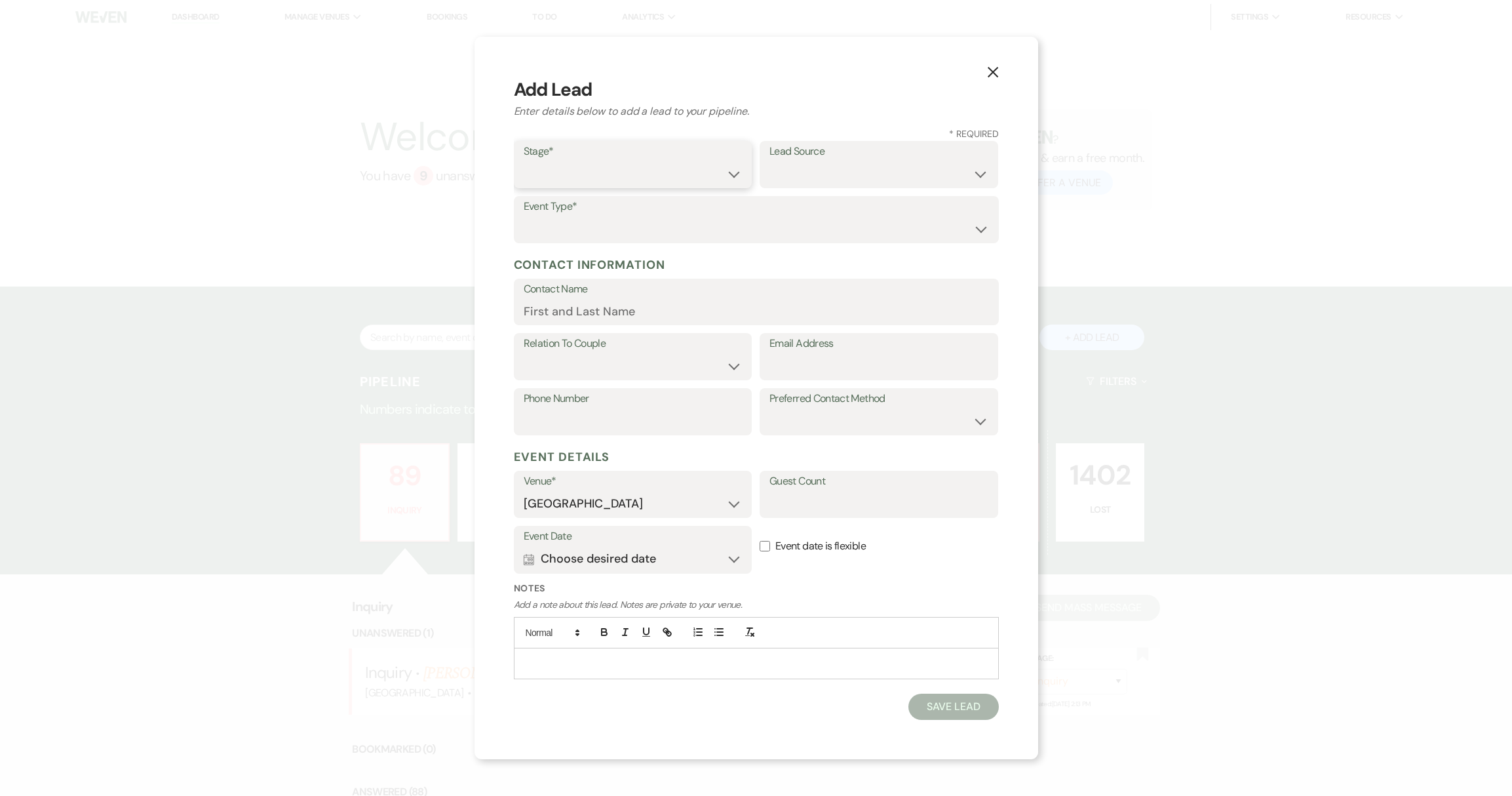
click at [598, 166] on select "Inquiry Follow Up Tour Requested Tour Confirmed Toured Proposal Sent Booked Lost" at bounding box center [632, 174] width 218 height 26
select select "1"
click at [845, 175] on select "Weven Venue Website Instagram Facebook Pinterest Google The Knot Wedding Wire H…" at bounding box center [878, 174] width 218 height 26
select select "17"
click at [790, 230] on select "Wedding Anniversary Party Baby Shower Bachelorette / Bachelor Party Birthday Pa…" at bounding box center [756, 229] width 465 height 26
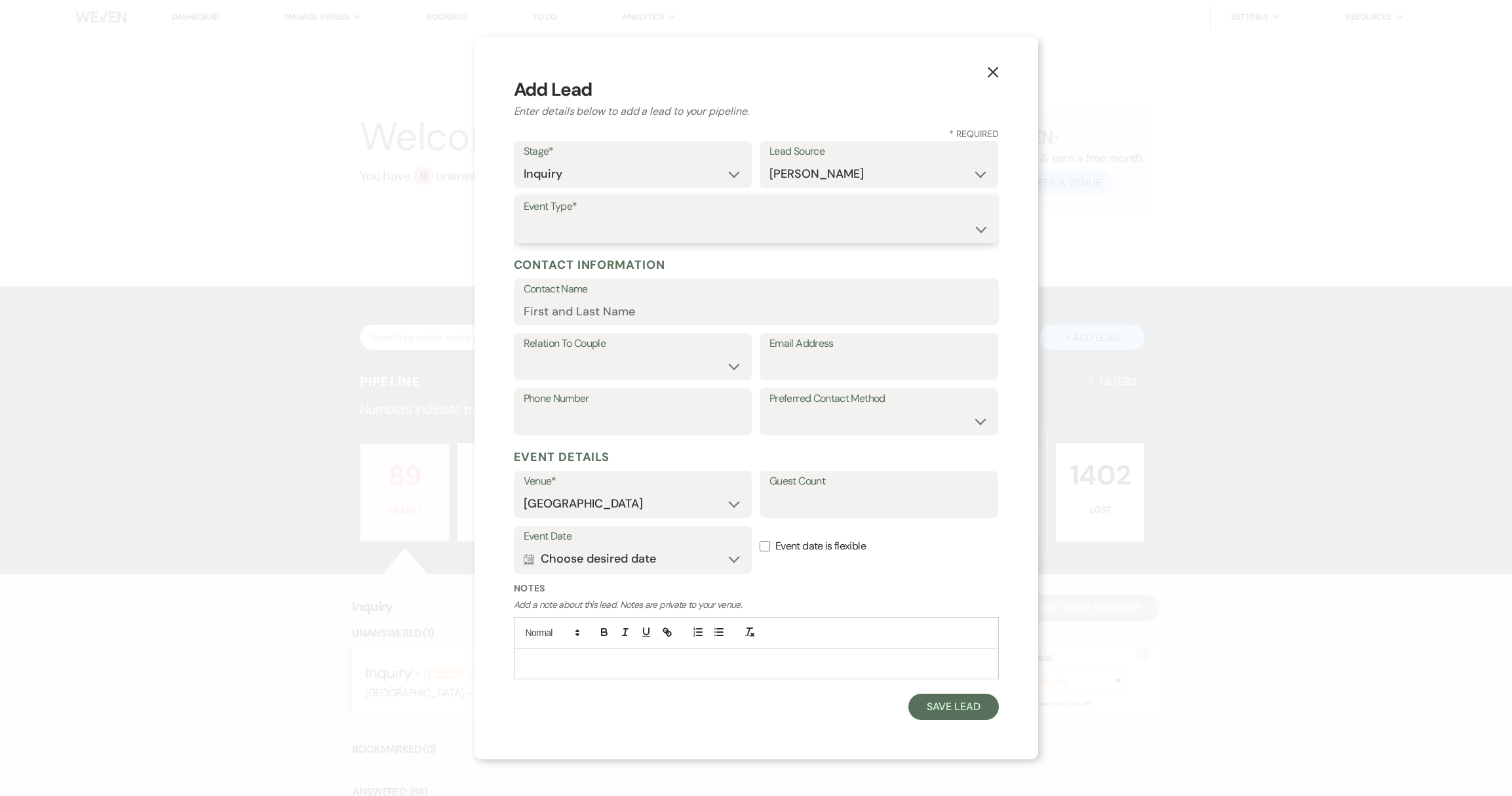
select select "1"
click at [649, 367] on select "Couple Planner Parent of Couple Family Member Friend Other" at bounding box center [632, 366] width 218 height 26
select select "1"
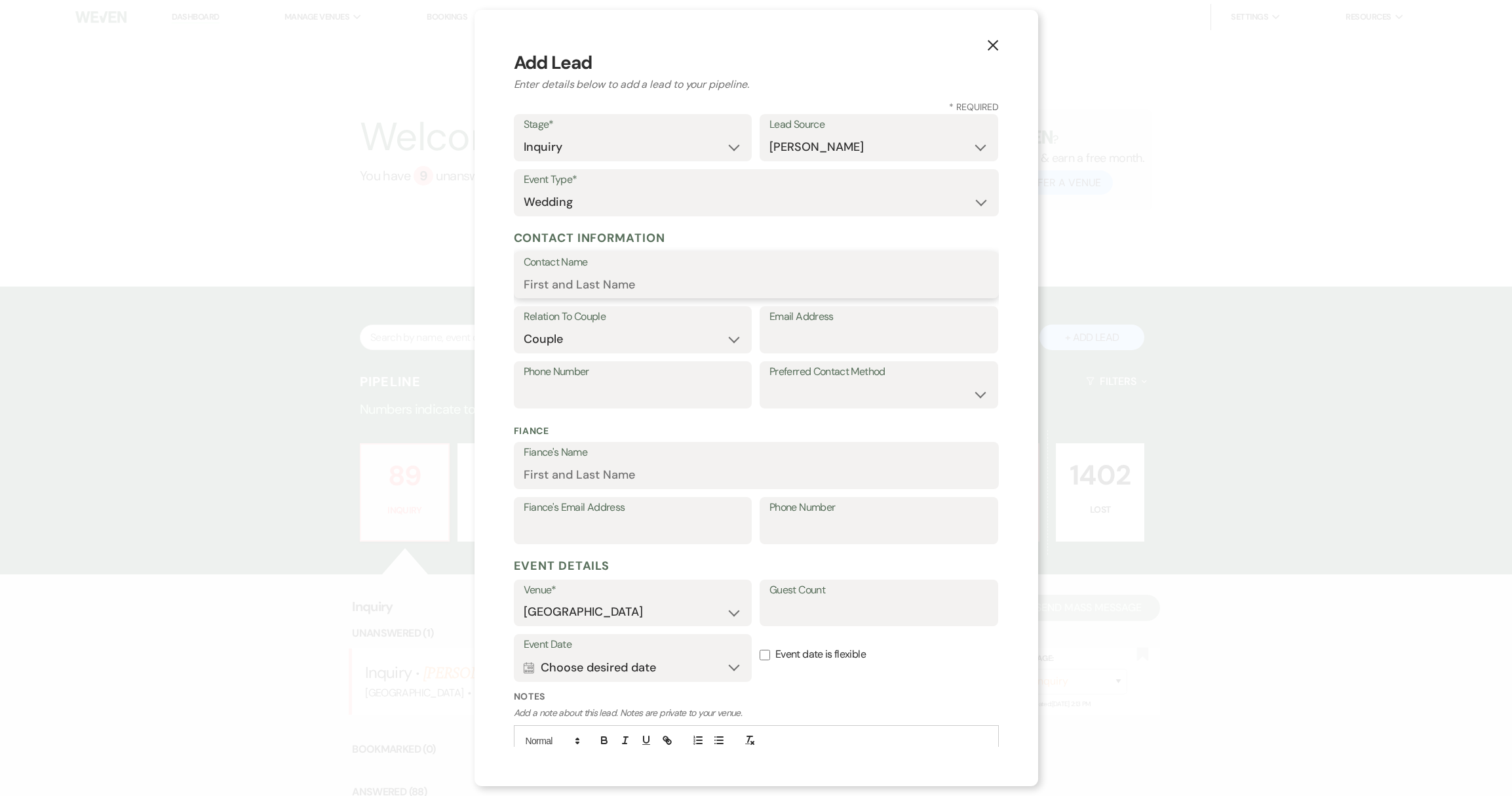
click at [628, 289] on input "Contact Name" at bounding box center [756, 284] width 465 height 26
click at [821, 341] on input "Email Address" at bounding box center [878, 339] width 218 height 26
paste input "[EMAIL_ADDRESS][DOMAIN_NAME]"
type input "[EMAIL_ADDRESS][DOMAIN_NAME]"
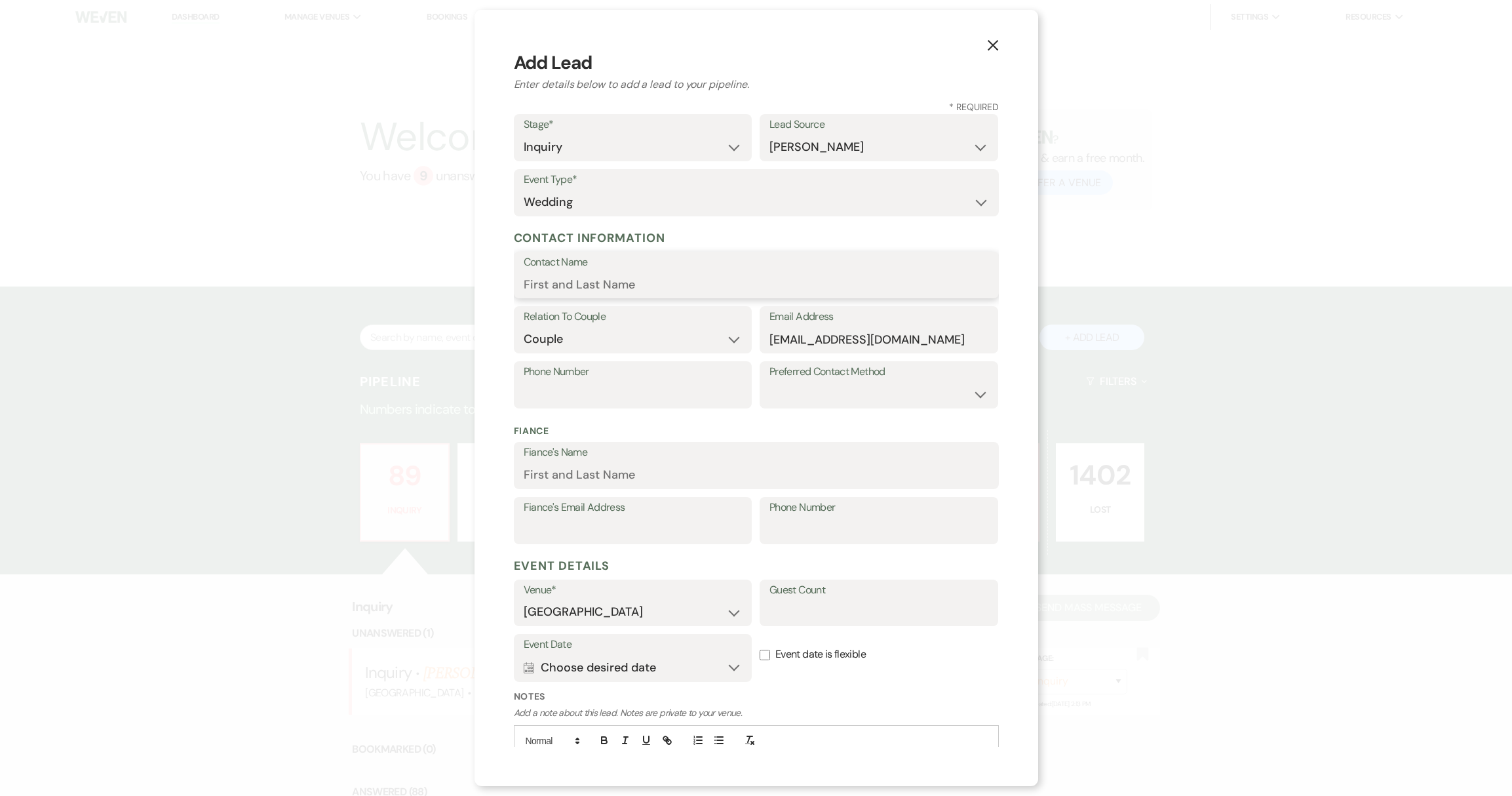
click at [550, 283] on input "Contact Name" at bounding box center [756, 284] width 465 height 26
paste input "[PERSON_NAME]"
type input "[PERSON_NAME]"
click at [562, 475] on input "Fiance's Name" at bounding box center [756, 475] width 465 height 26
paste input "[PERSON_NAME]"
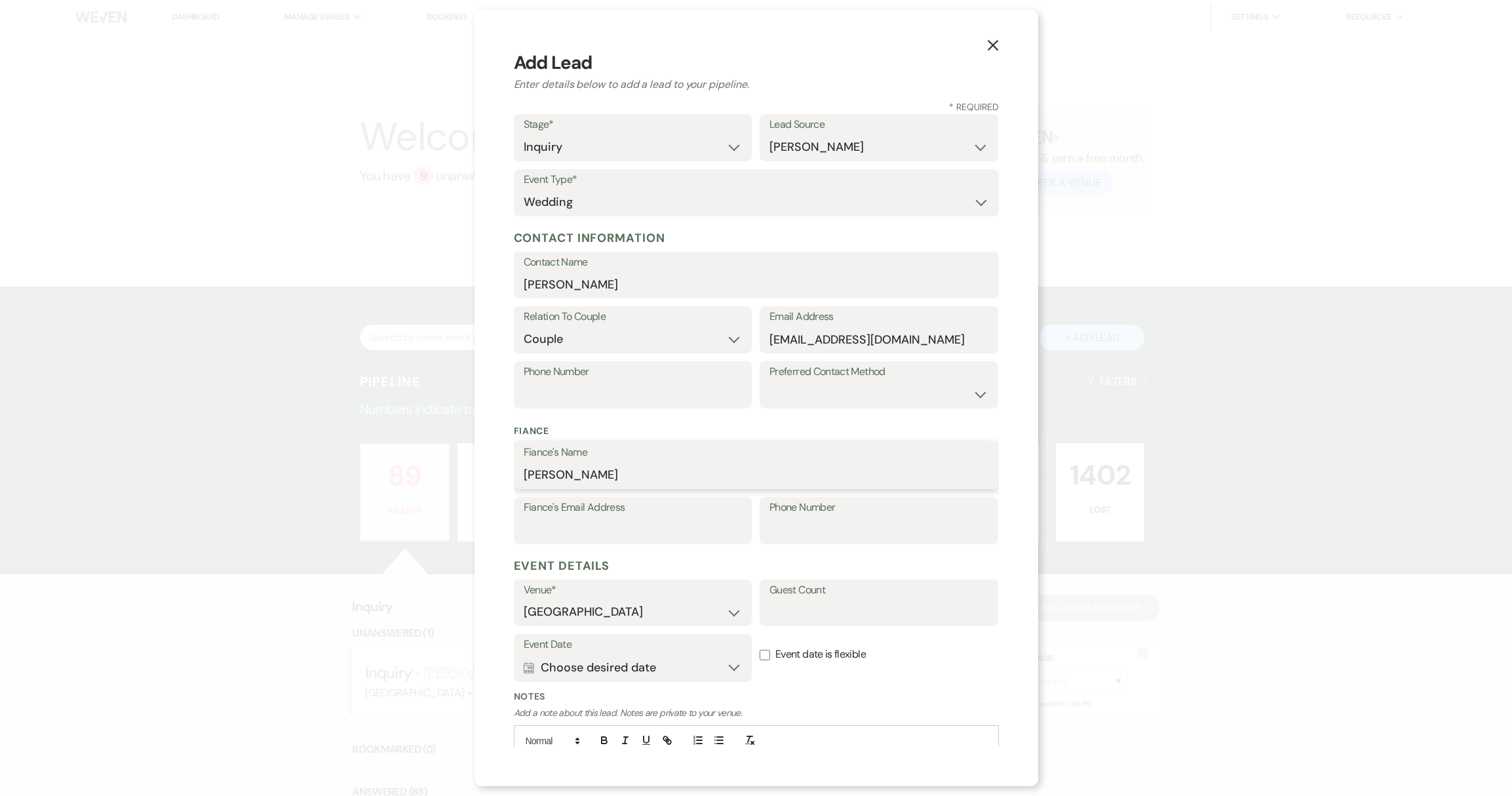
type input "[PERSON_NAME]"
click at [590, 394] on input "Phone Number" at bounding box center [632, 394] width 218 height 26
paste input "8456633449"
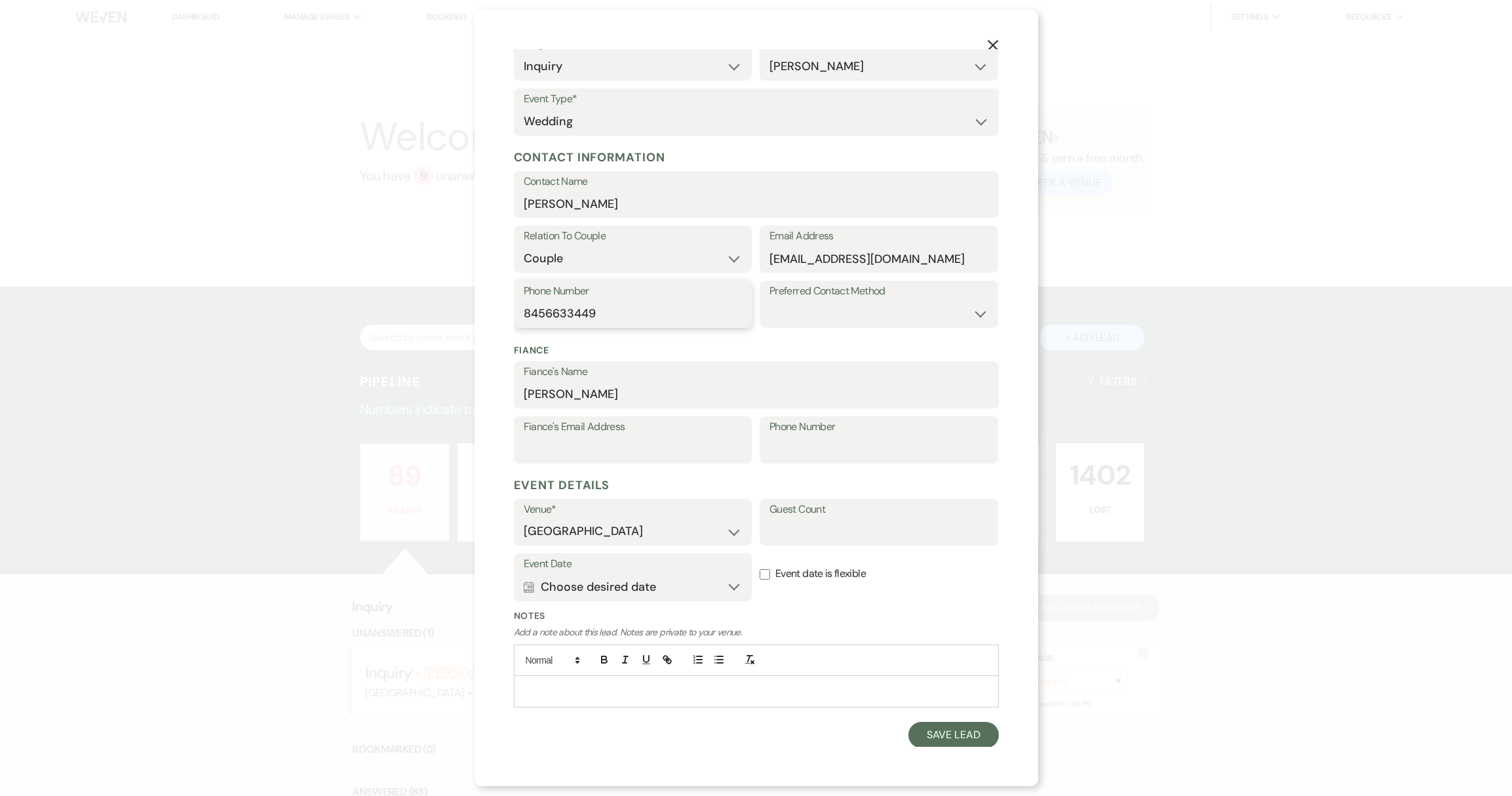
type input "8456633449"
click at [726, 585] on button "Calendar Choose desired date Expand" at bounding box center [632, 586] width 218 height 27
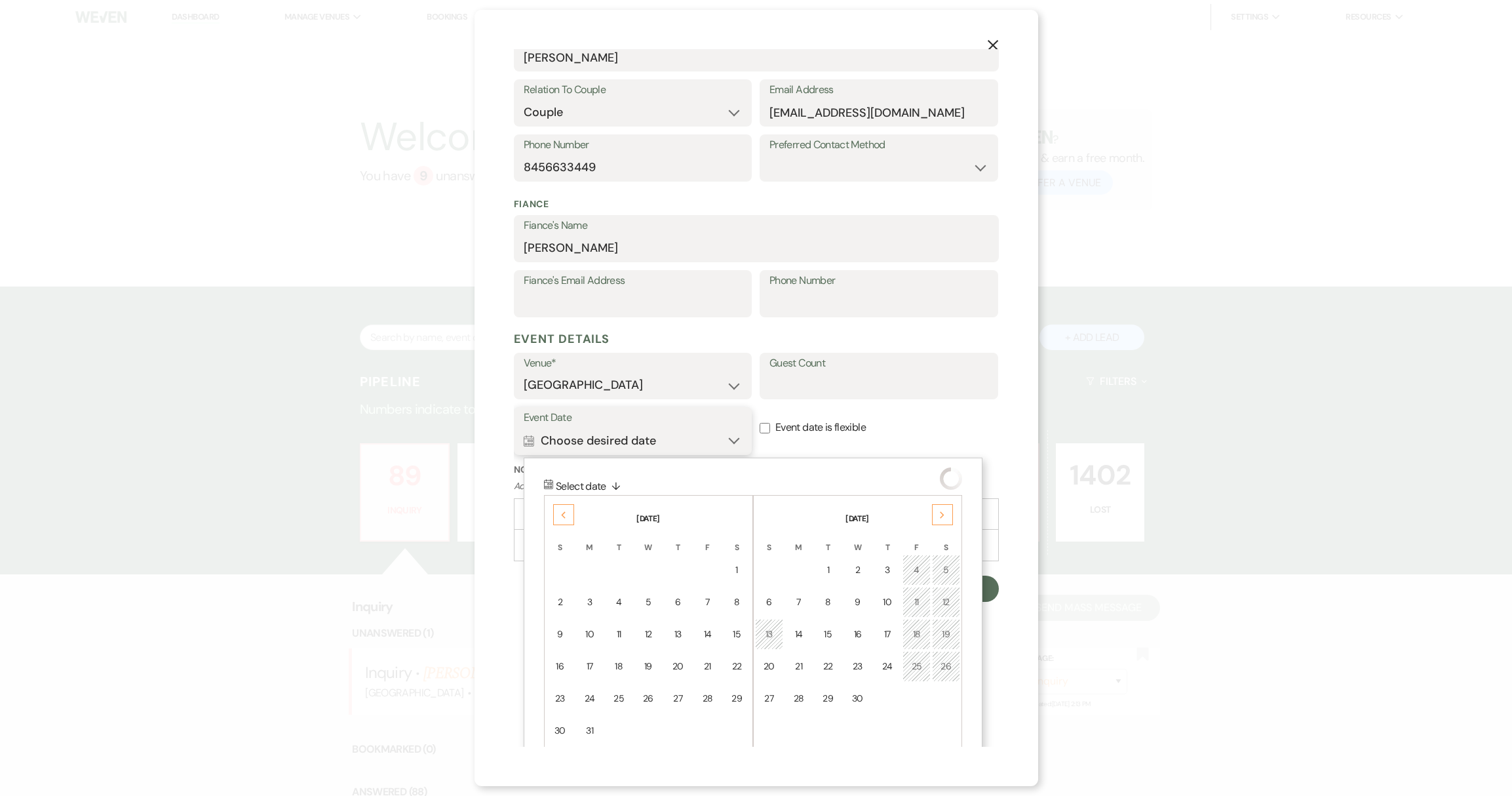
scroll to position [248, 0]
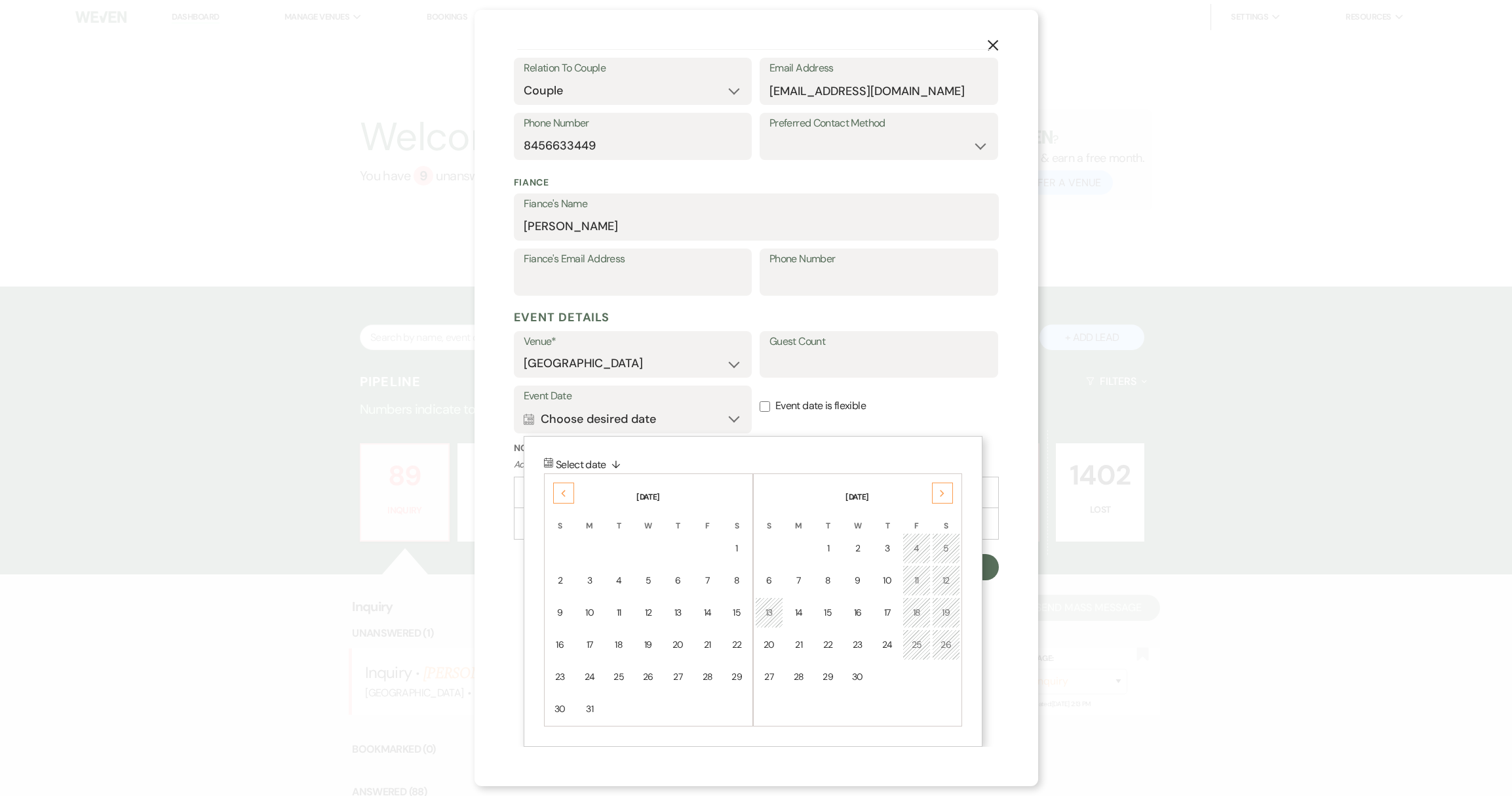
click at [943, 495] on icon "Next" at bounding box center [942, 493] width 7 height 8
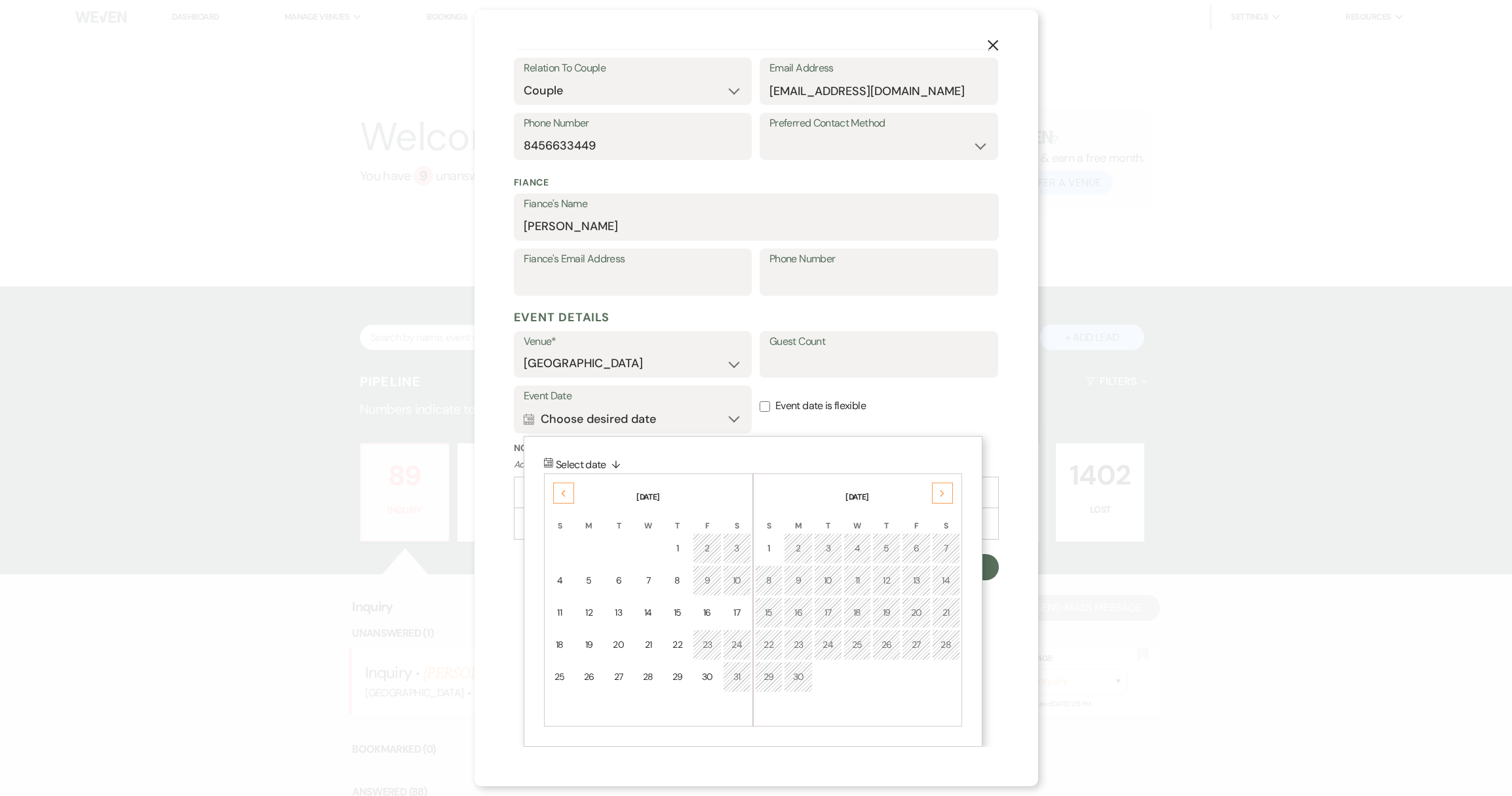
click at [941, 546] on div "7" at bounding box center [946, 548] width 11 height 14
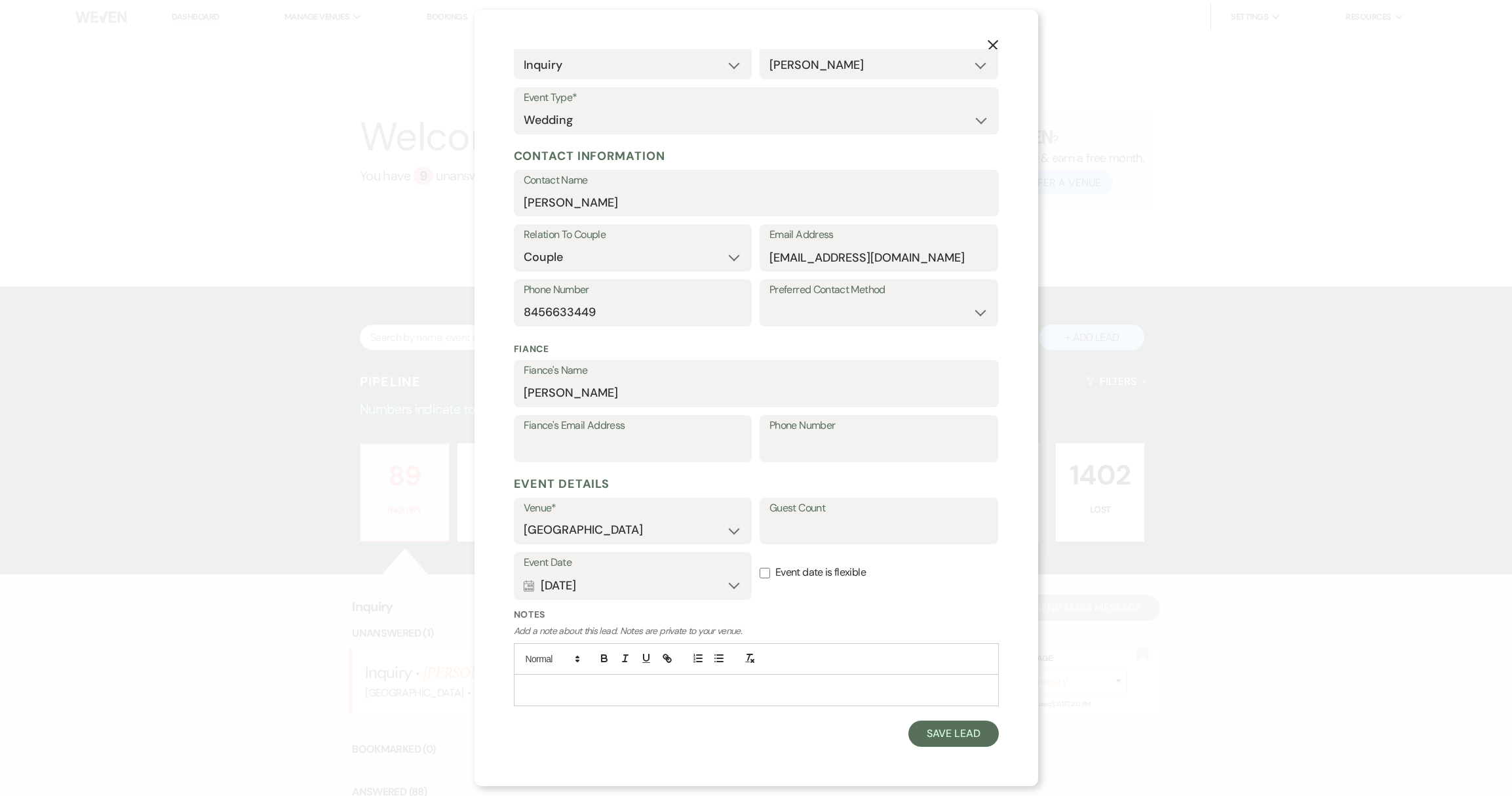
scroll to position [81, 0]
click at [863, 538] on input "Guest Count" at bounding box center [878, 531] width 218 height 26
type input "200"
click at [577, 691] on p at bounding box center [756, 691] width 464 height 15
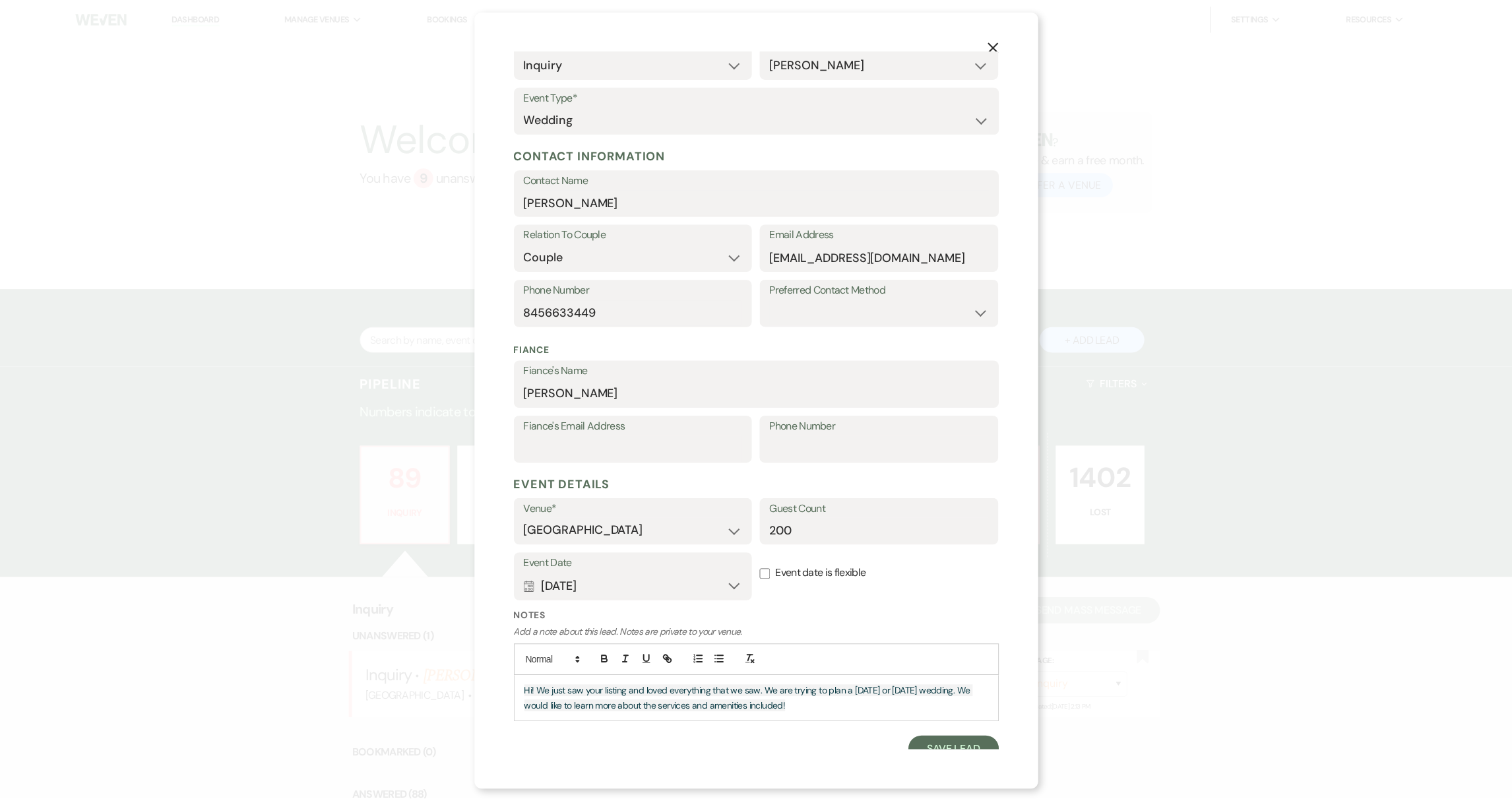
scroll to position [97, 0]
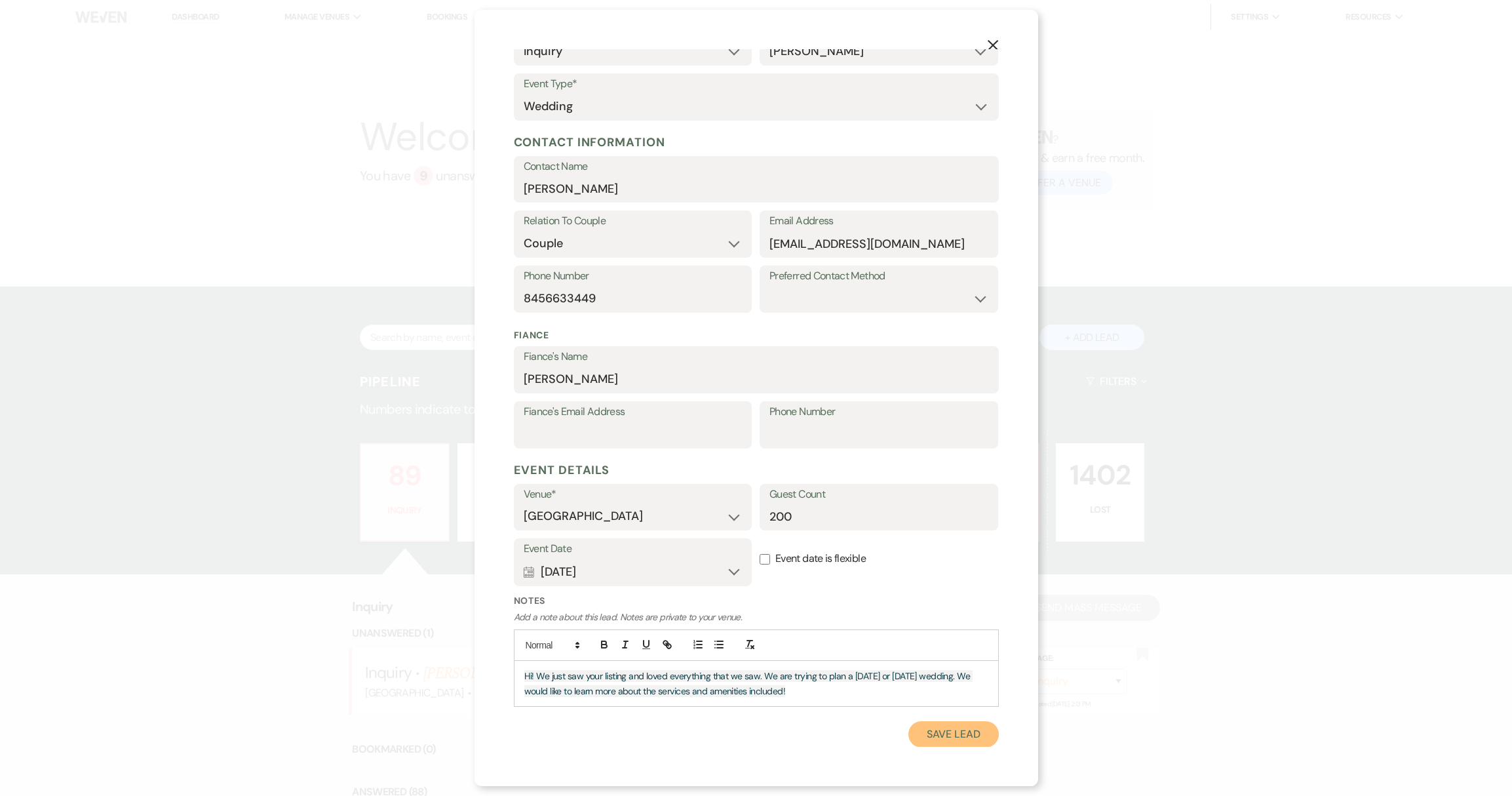
click at [943, 738] on button "Save Lead" at bounding box center [953, 733] width 90 height 27
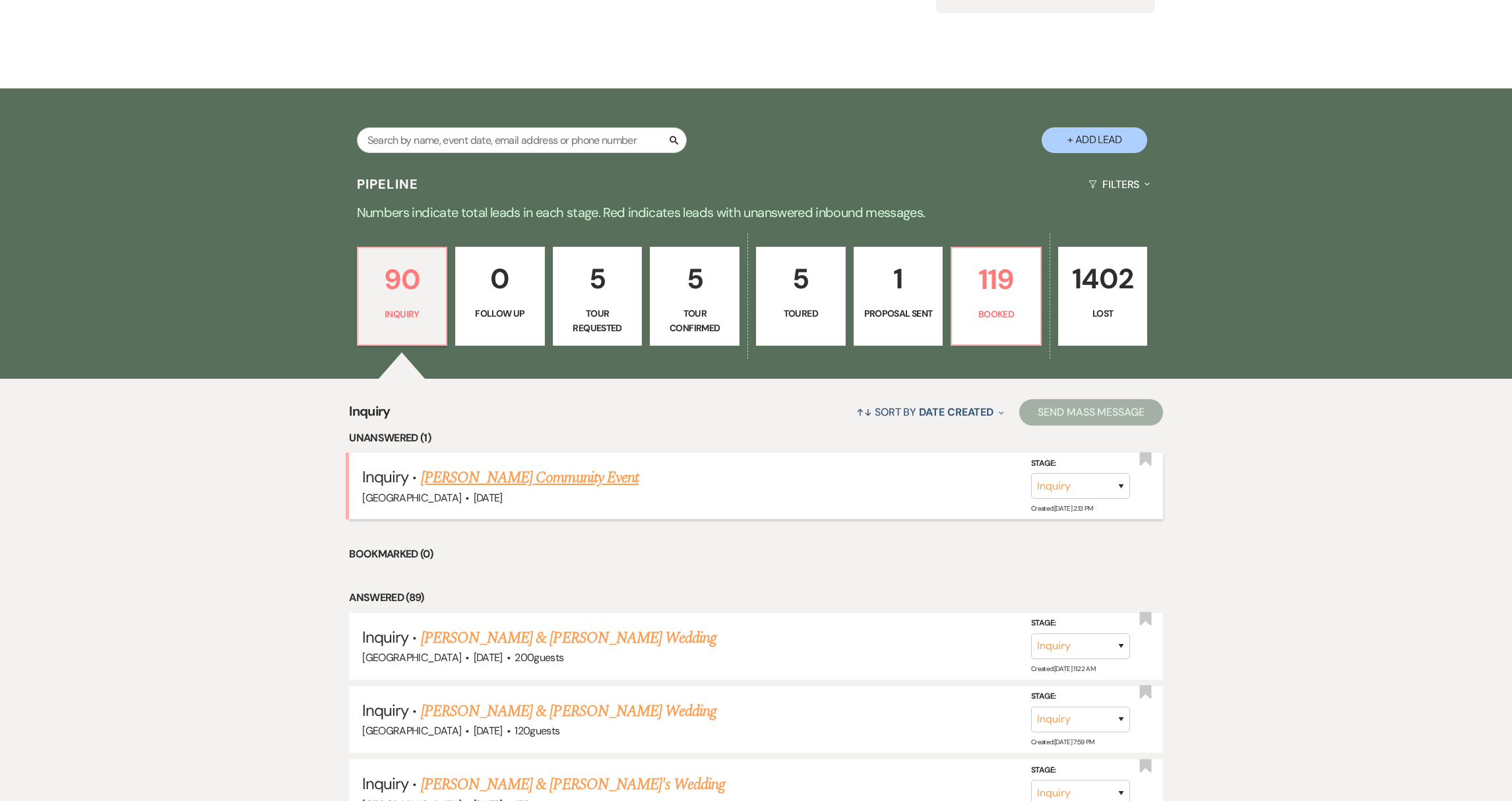
scroll to position [268, 0]
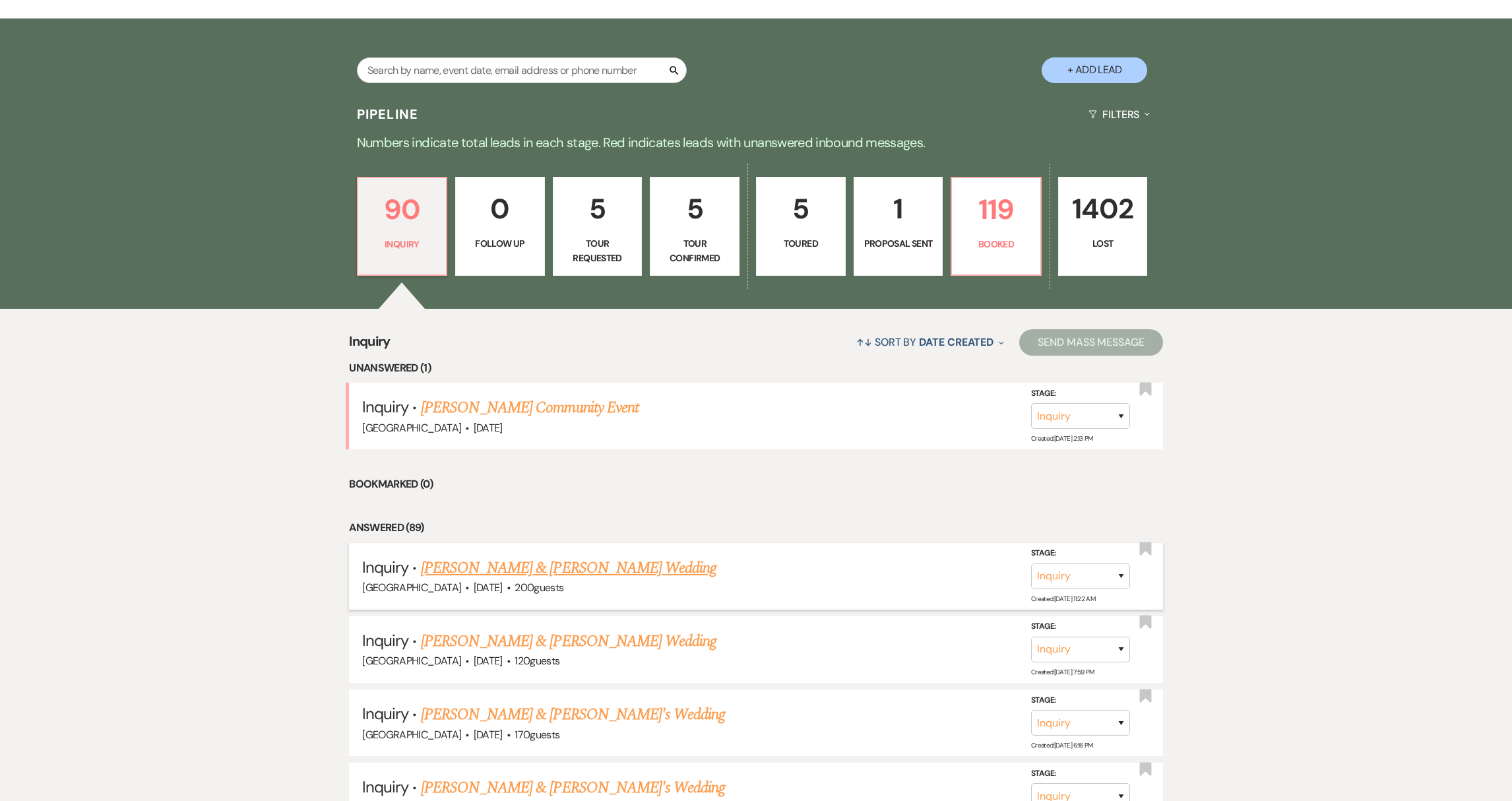
click at [553, 566] on link "[PERSON_NAME] & [PERSON_NAME] Wedding" at bounding box center [568, 568] width 296 height 24
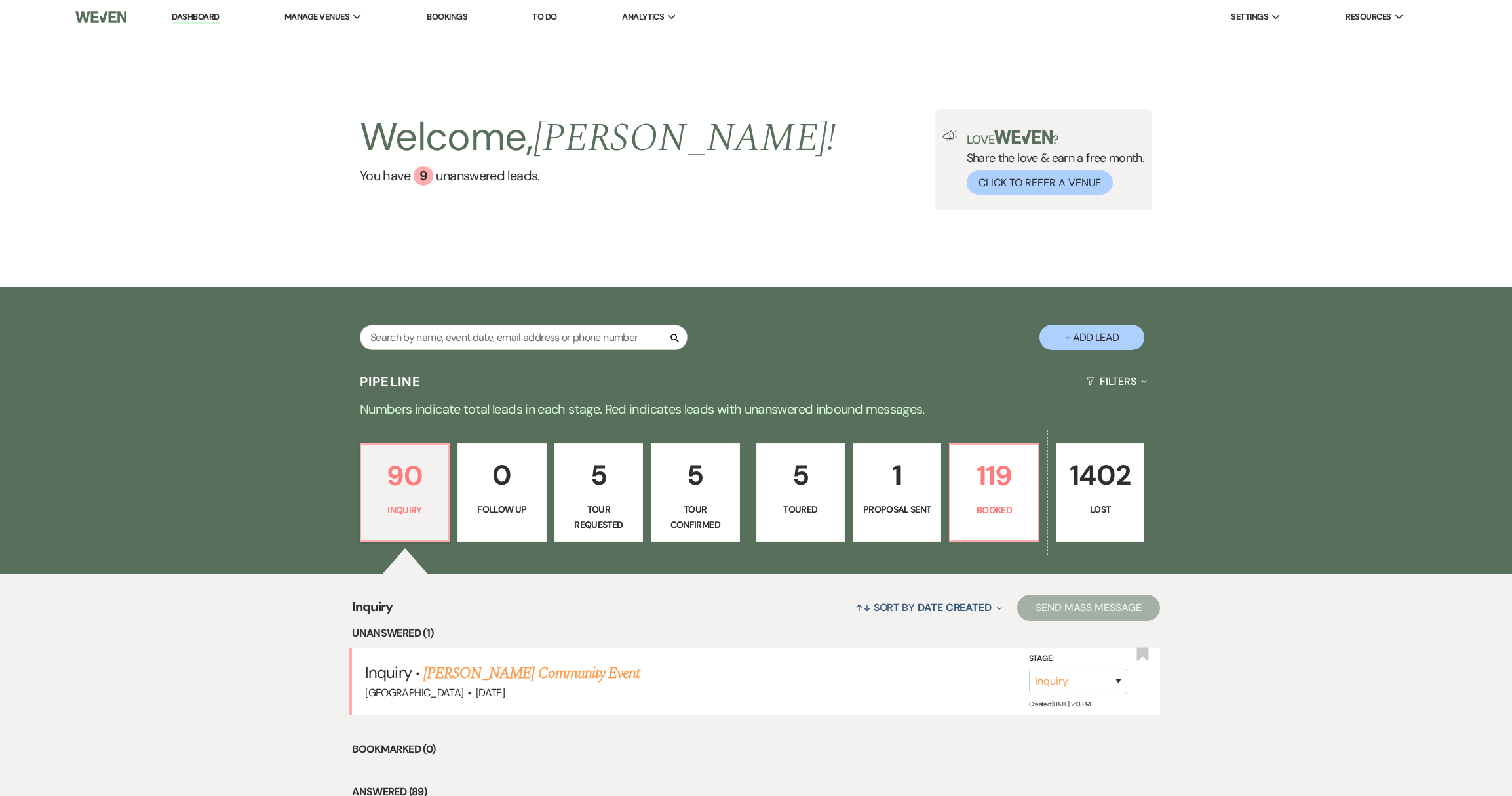
select select "17"
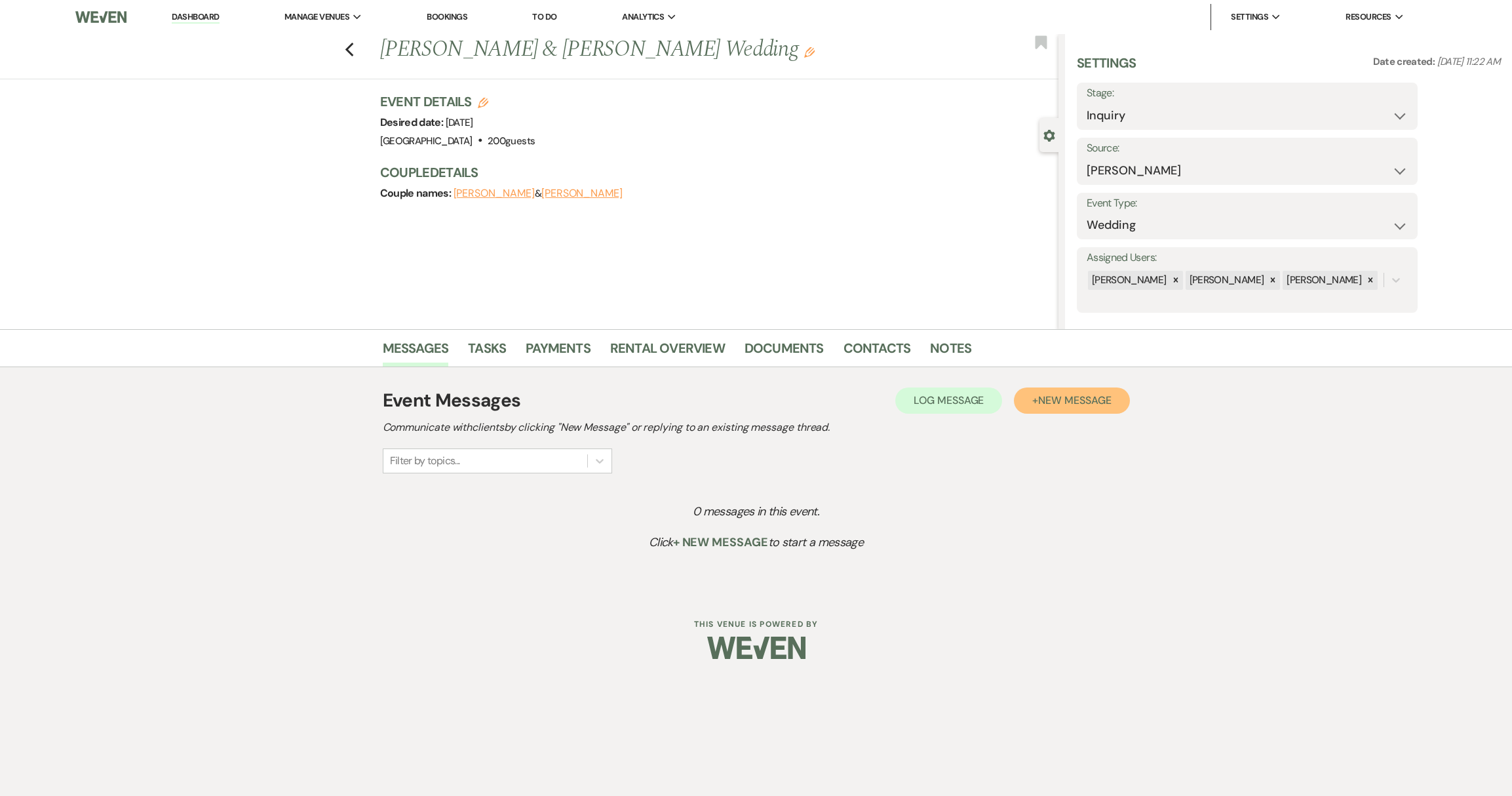
click at [1092, 400] on span "New Message" at bounding box center [1074, 400] width 73 height 14
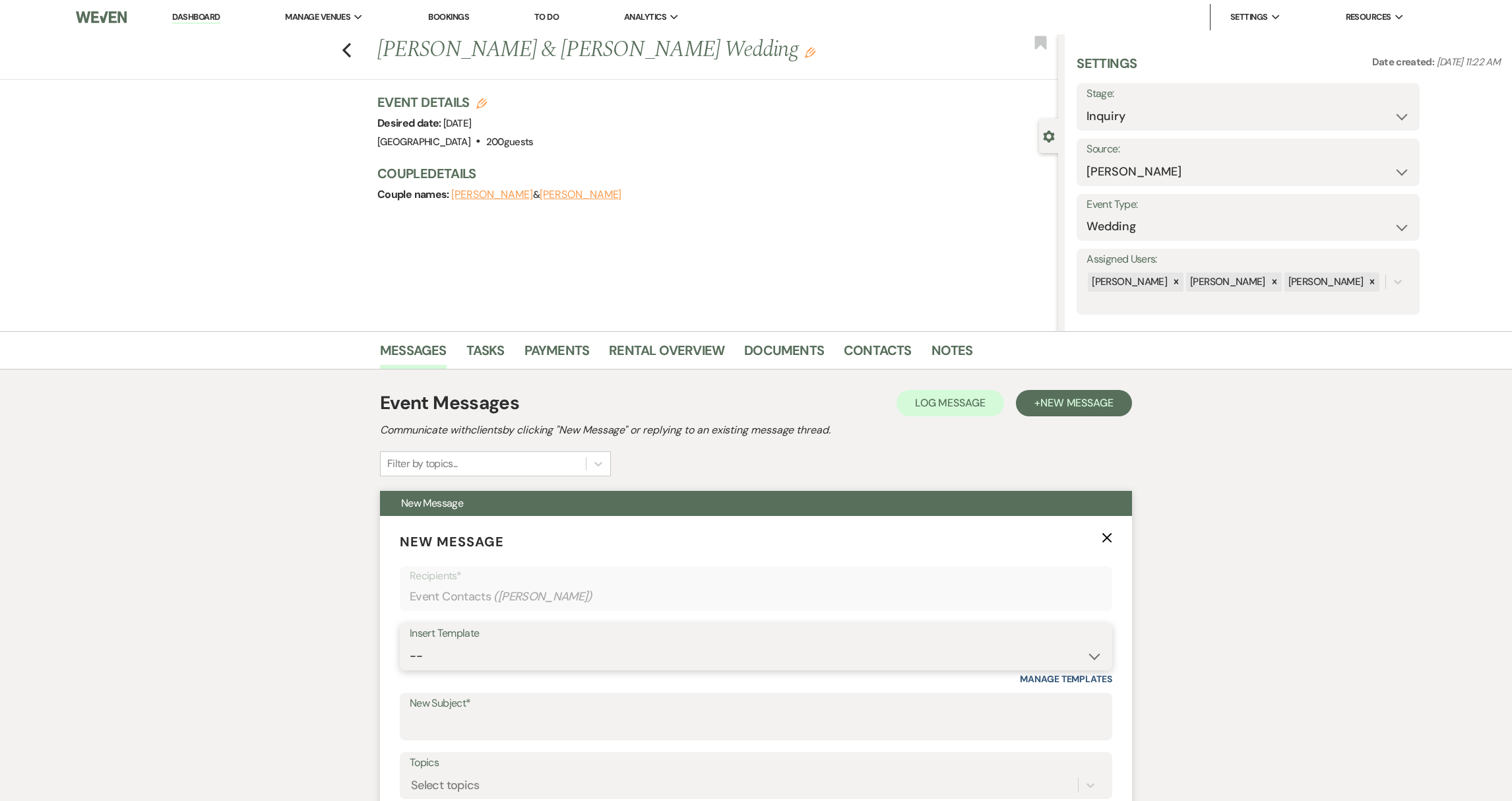
click at [603, 668] on select "-- Weven Planning Portal Introduction (Booked Events) Initial Reply Not Availab…" at bounding box center [756, 656] width 693 height 26
select select "313"
type input "[GEOGRAPHIC_DATA]"
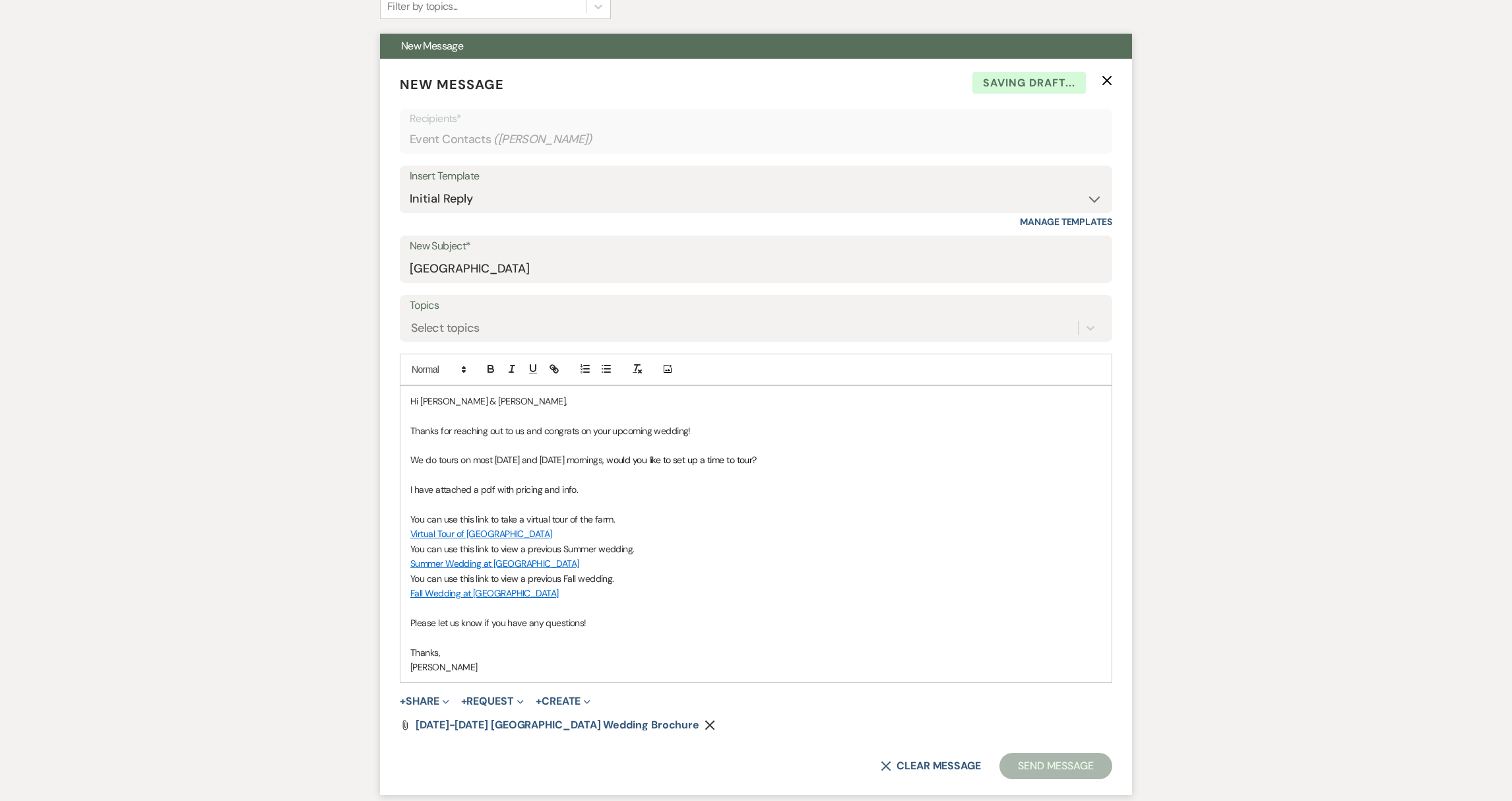
click at [481, 402] on p "Hi [PERSON_NAME] & [PERSON_NAME]," at bounding box center [756, 401] width 692 height 15
drag, startPoint x: 498, startPoint y: 397, endPoint x: 537, endPoint y: 378, distance: 43.4
click at [498, 397] on p "Hi [PERSON_NAME] & [PERSON_NAME]," at bounding box center [756, 401] width 692 height 15
click at [756, 517] on p "You can use this link to take a virtual tour of the farm." at bounding box center [756, 519] width 692 height 15
click at [723, 428] on p "Thanks for reaching out to us and congrats on your upcoming wedding!" at bounding box center [756, 430] width 692 height 15
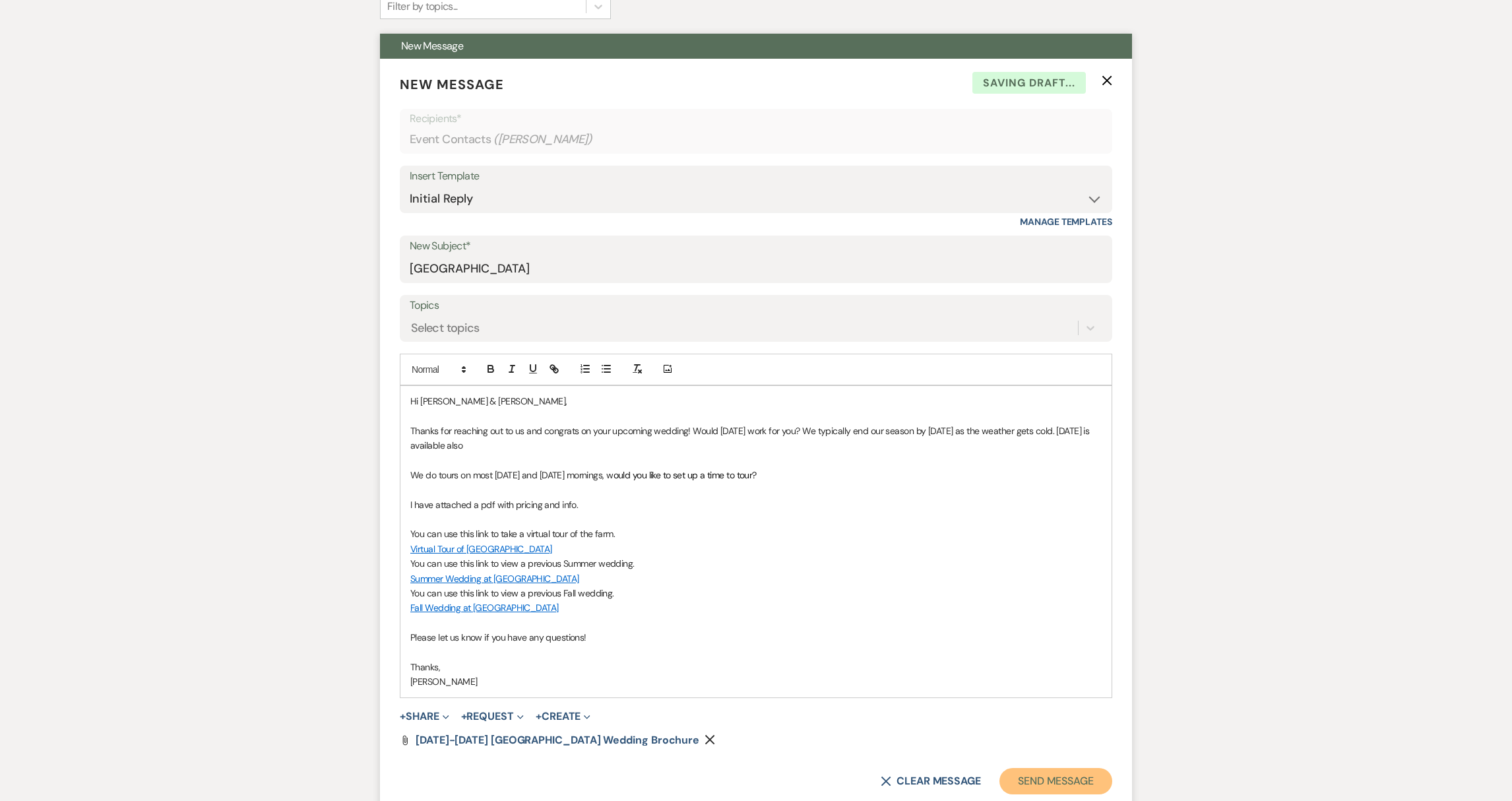
click at [1052, 771] on button "Send Message" at bounding box center [1056, 780] width 113 height 27
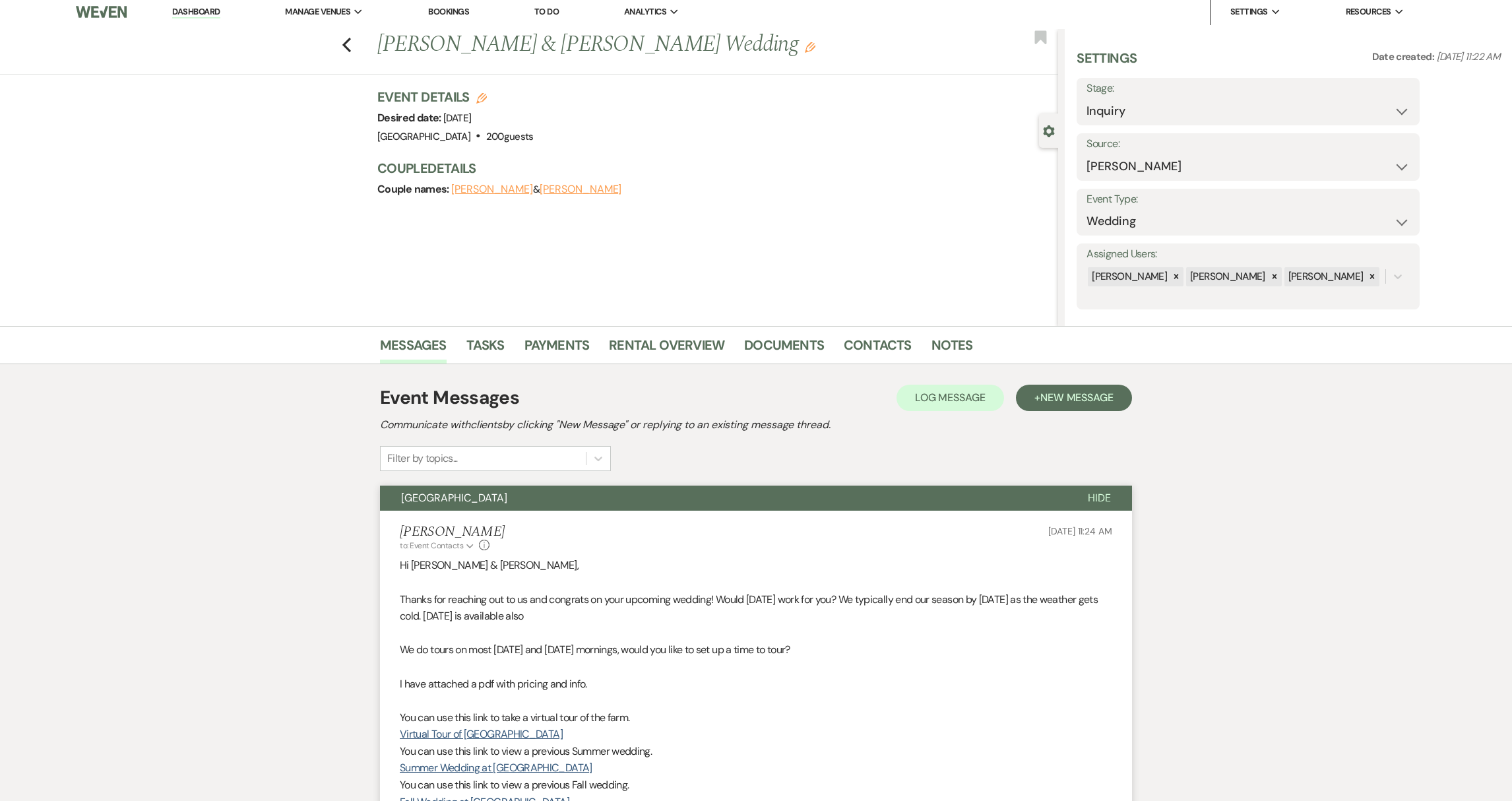
scroll to position [0, 0]
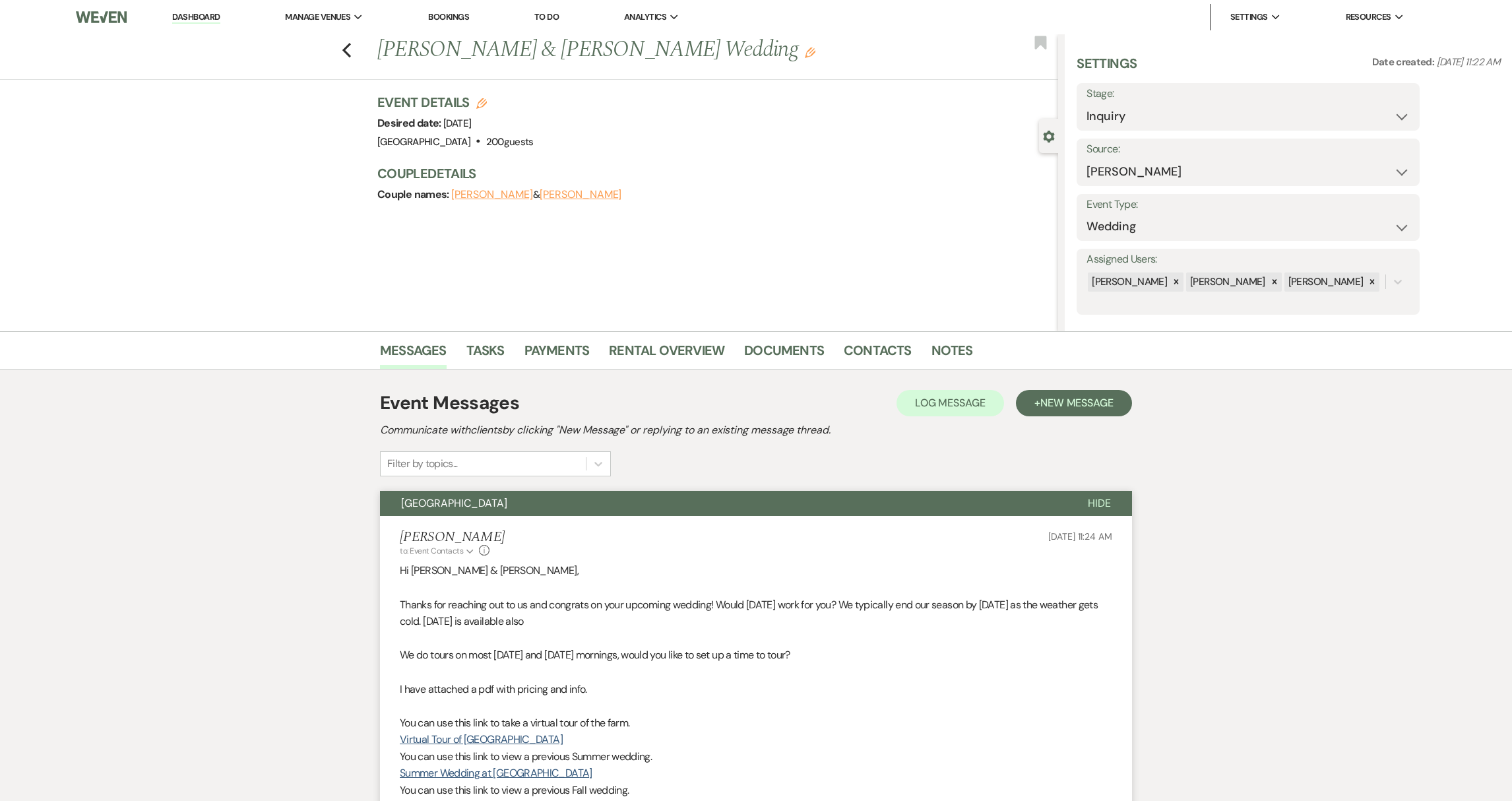
click at [206, 21] on link "Dashboard" at bounding box center [196, 17] width 47 height 13
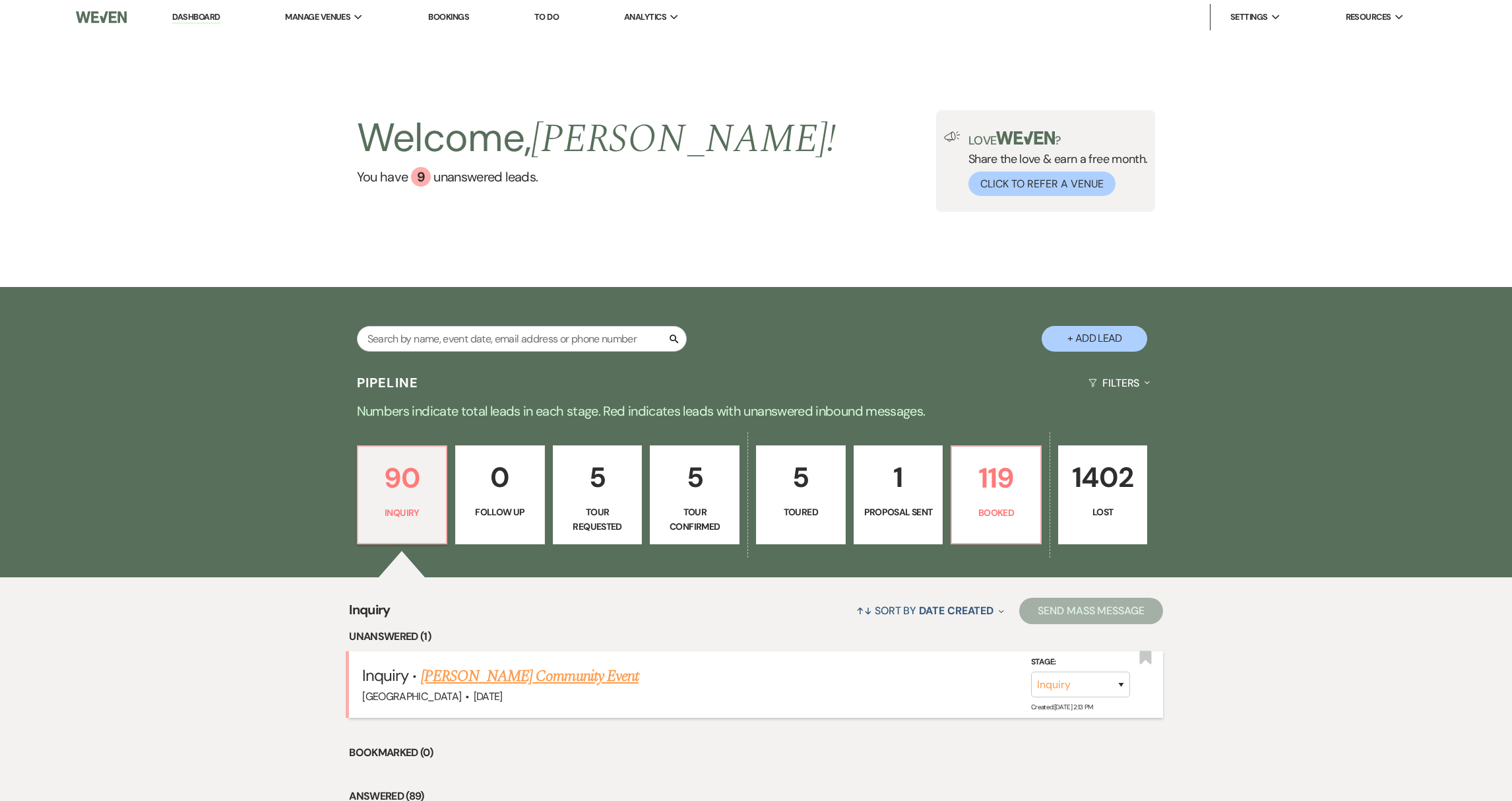
click at [543, 676] on link "[PERSON_NAME] Community Event" at bounding box center [530, 676] width 217 height 24
select select "5"
select select "7"
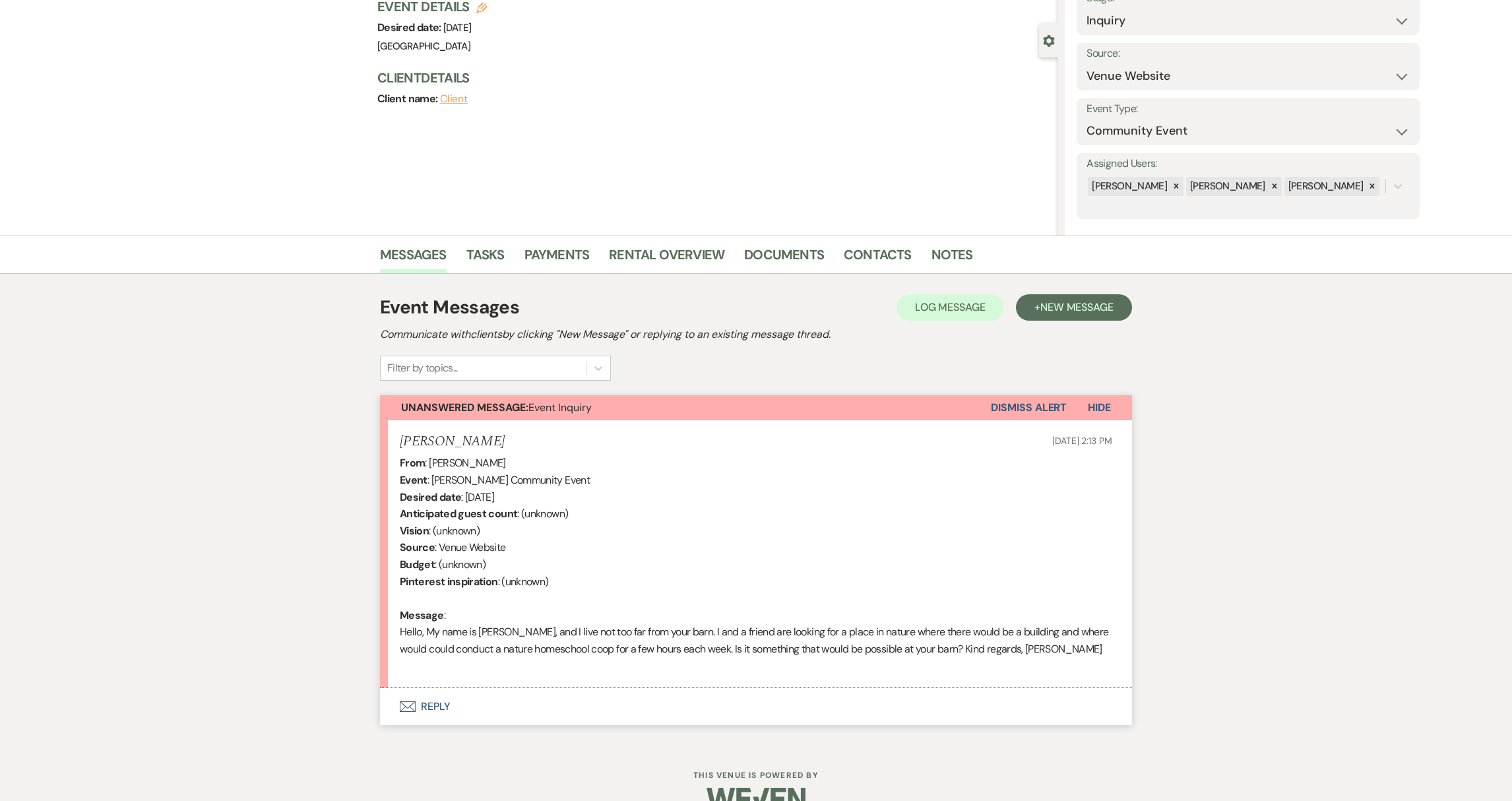
scroll to position [125, 0]
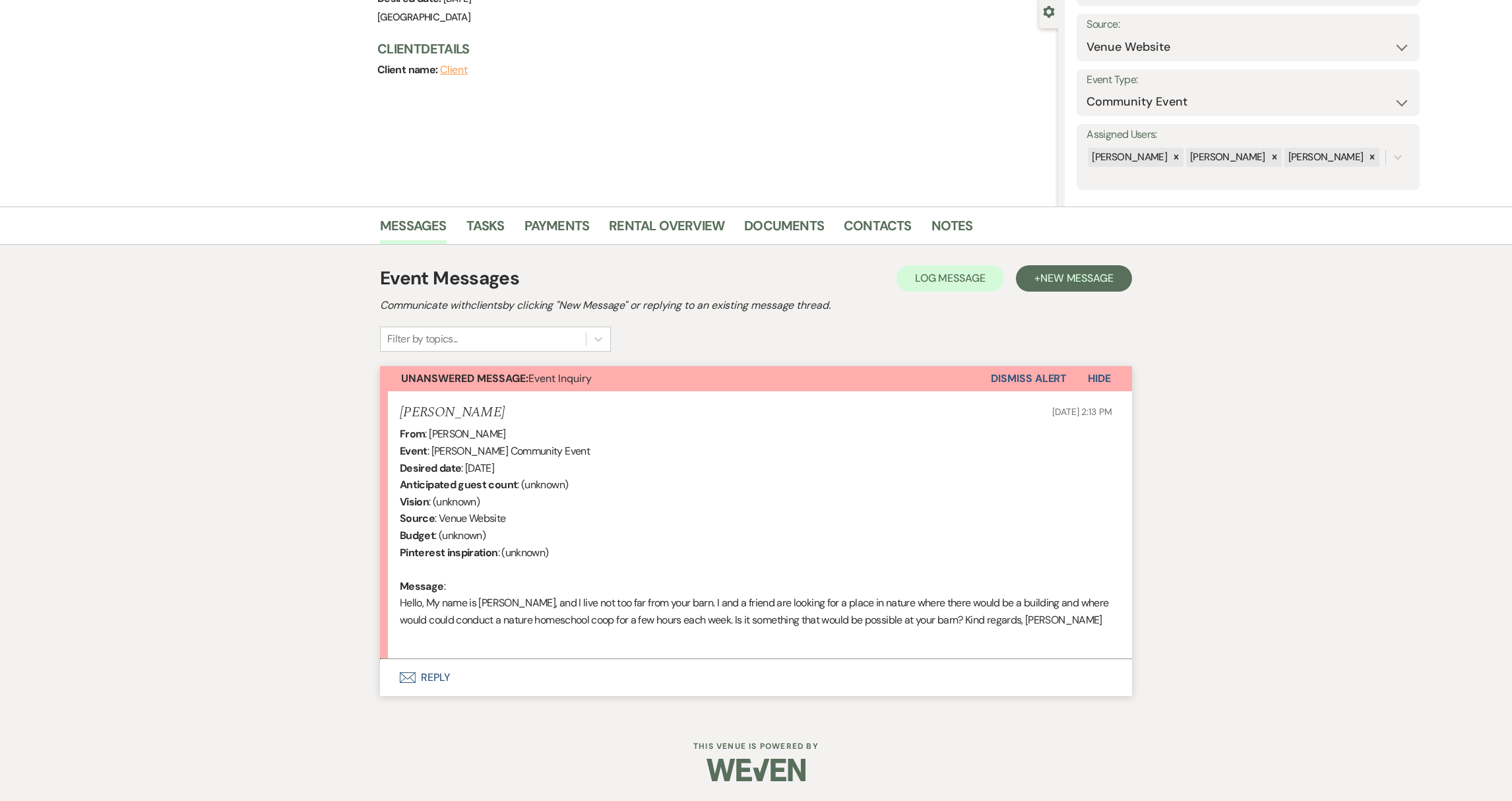
click at [435, 675] on button "Envelope Reply" at bounding box center [756, 677] width 752 height 37
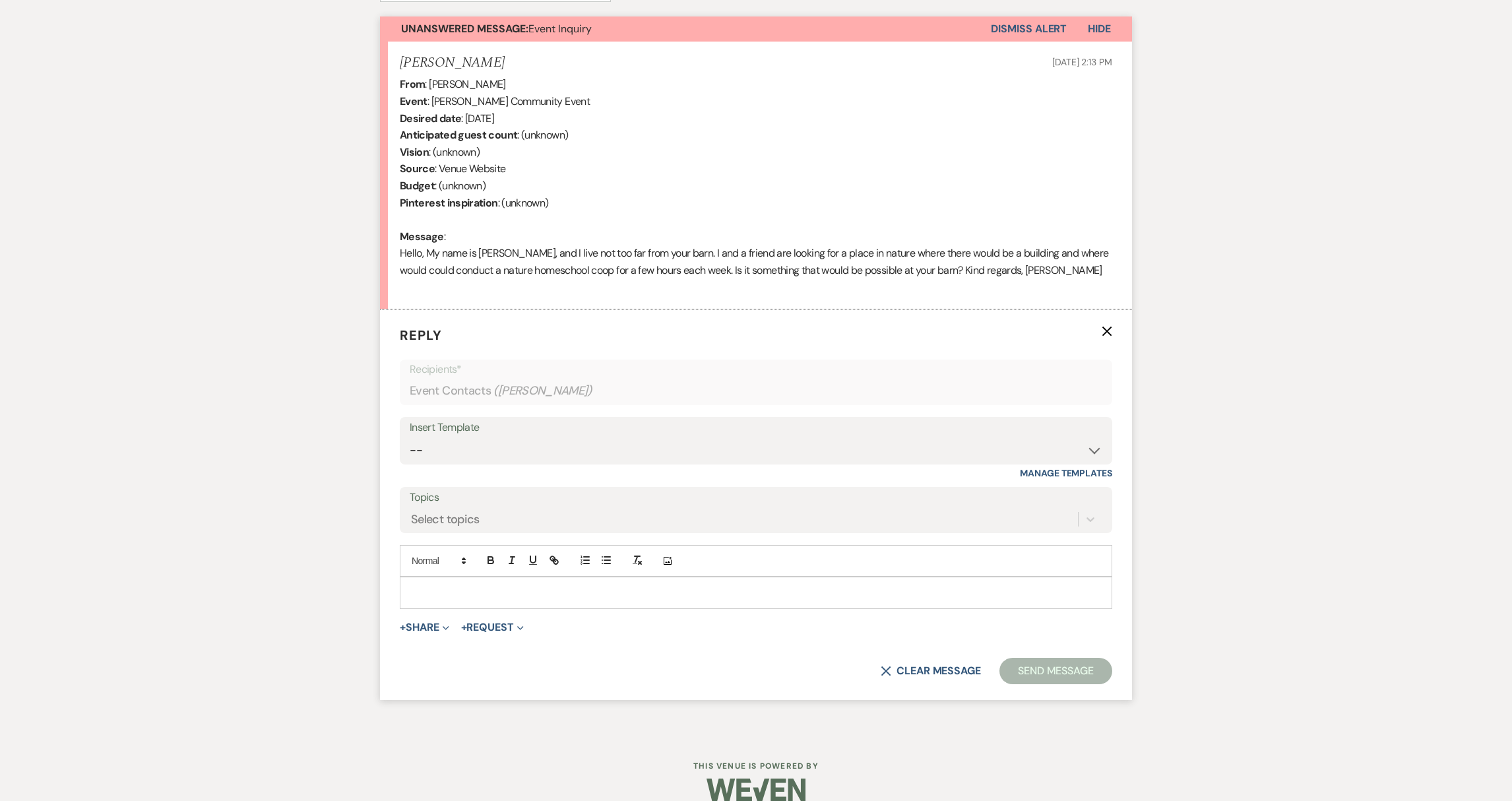
scroll to position [493, 0]
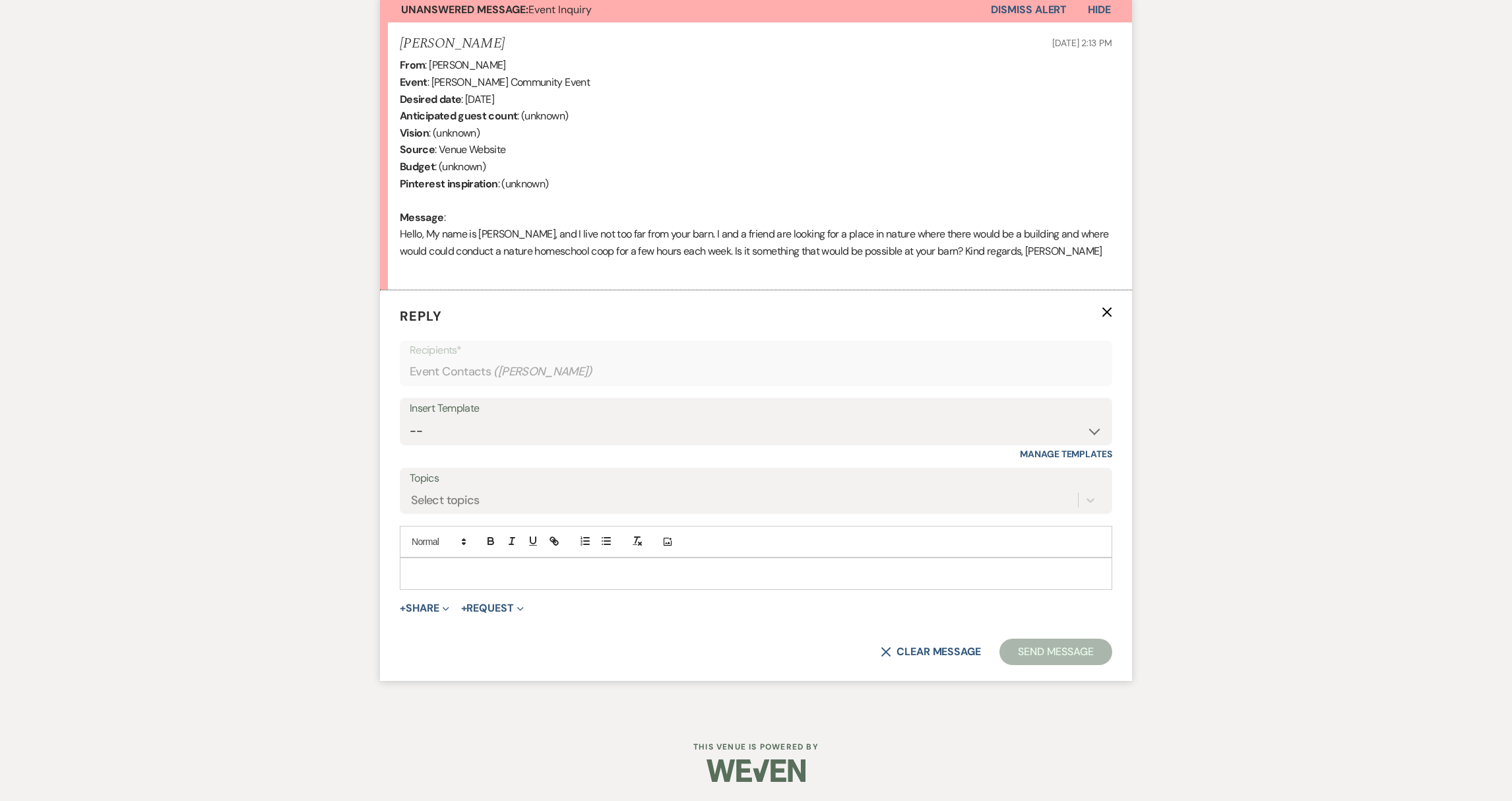
click at [437, 580] on div at bounding box center [756, 573] width 712 height 30
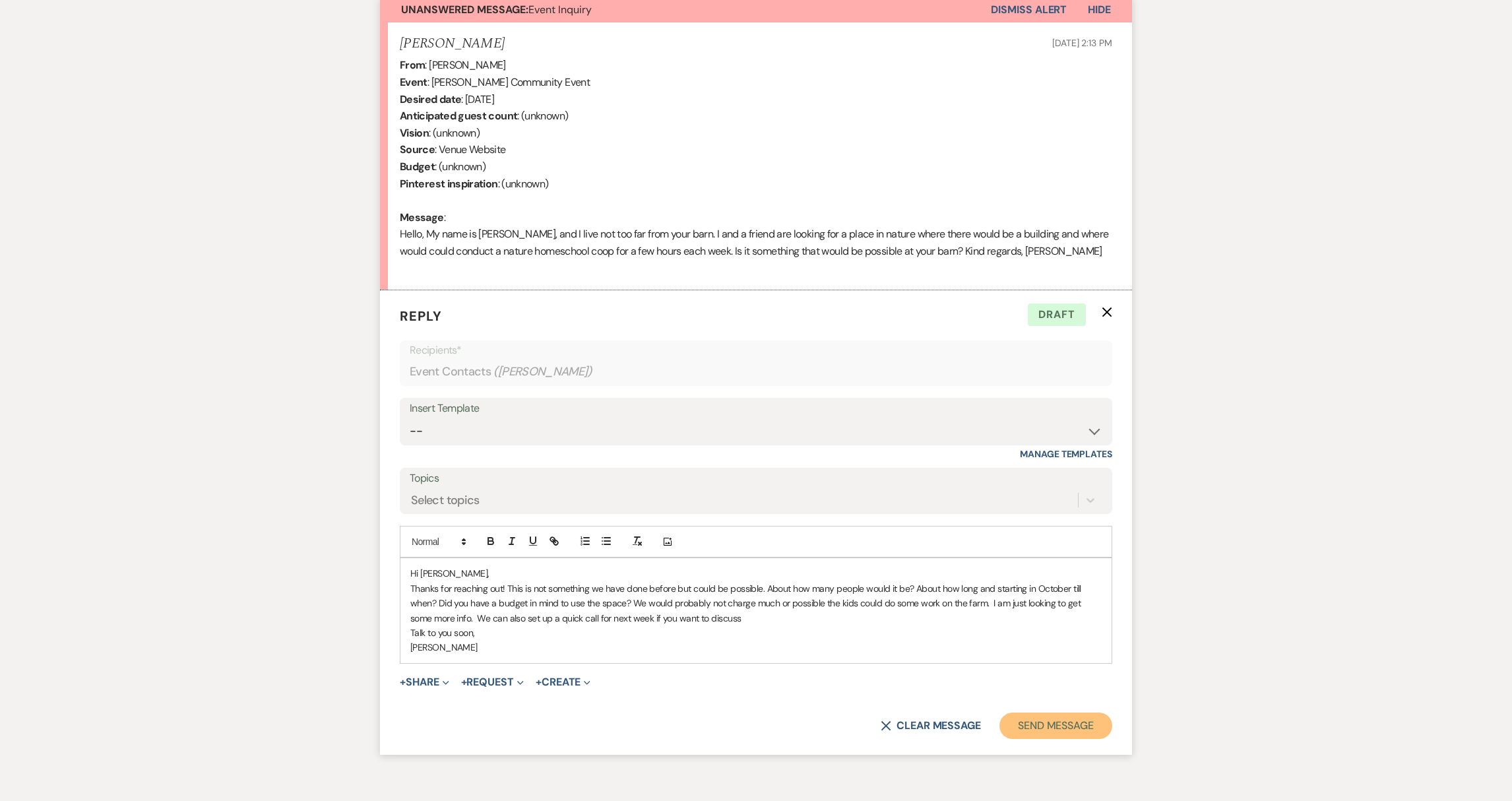
click at [1082, 727] on button "Send Message" at bounding box center [1056, 725] width 113 height 27
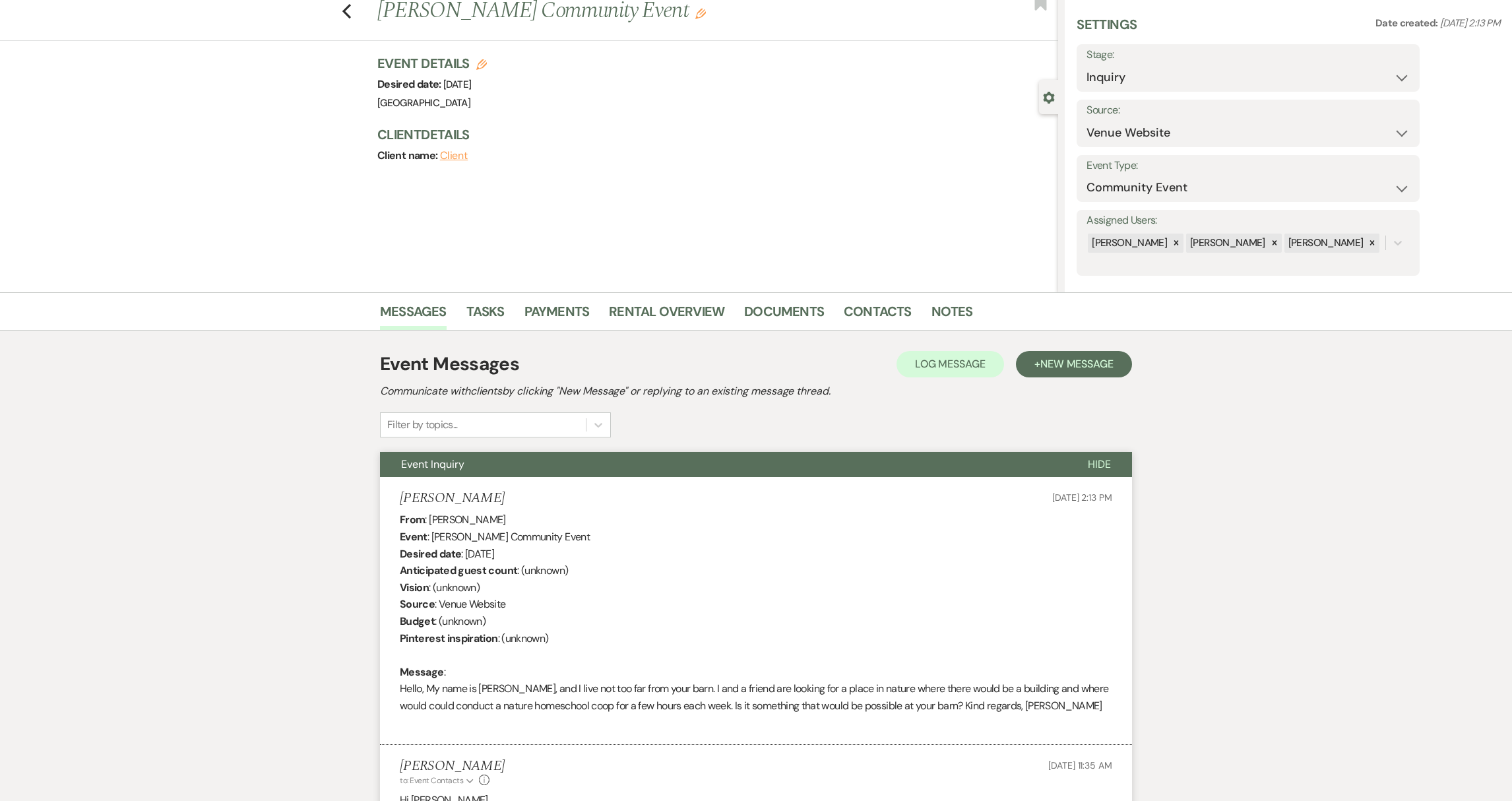
scroll to position [0, 0]
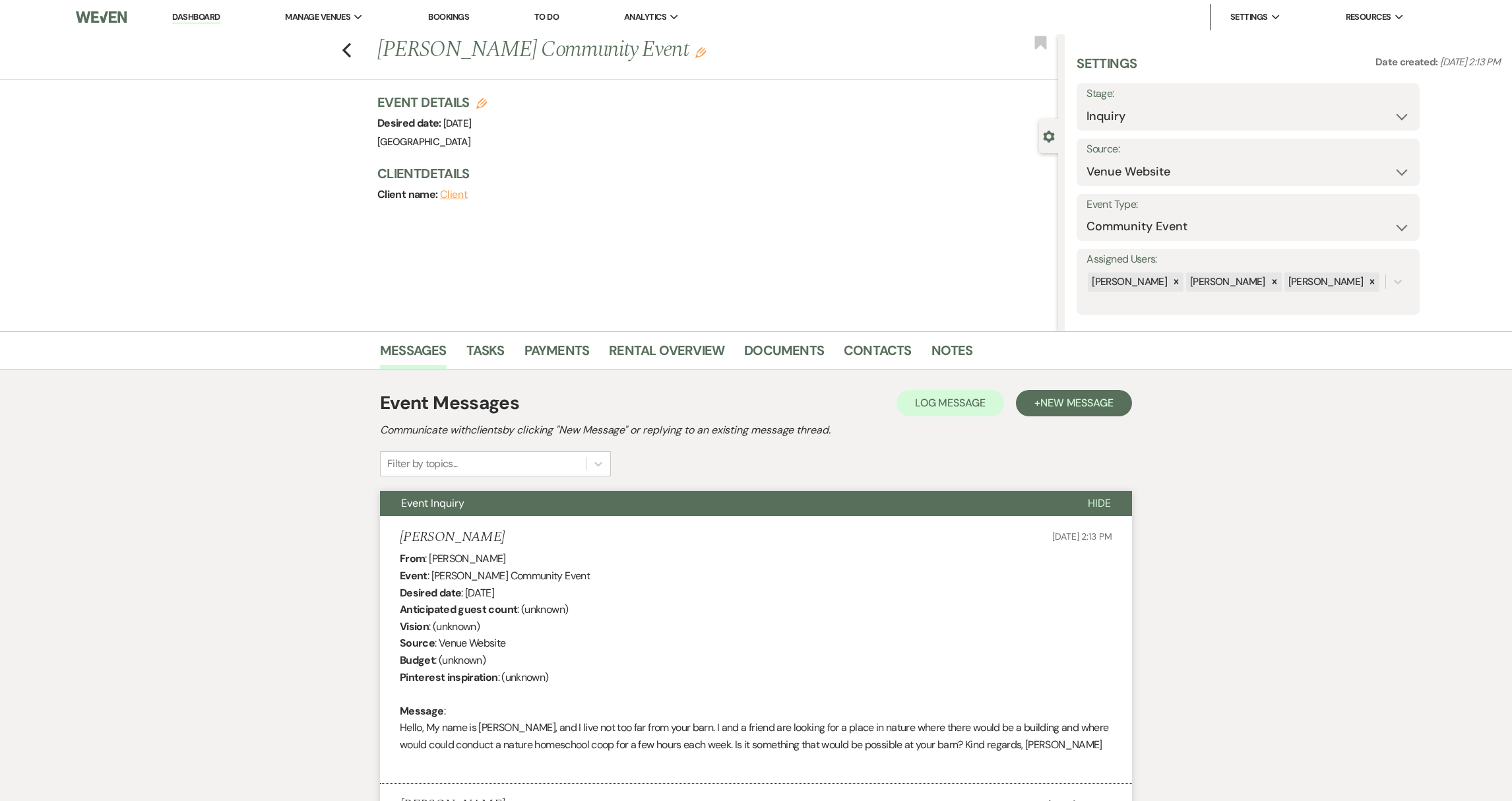
click at [199, 18] on link "Dashboard" at bounding box center [196, 17] width 47 height 13
